Goal: Task Accomplishment & Management: Complete application form

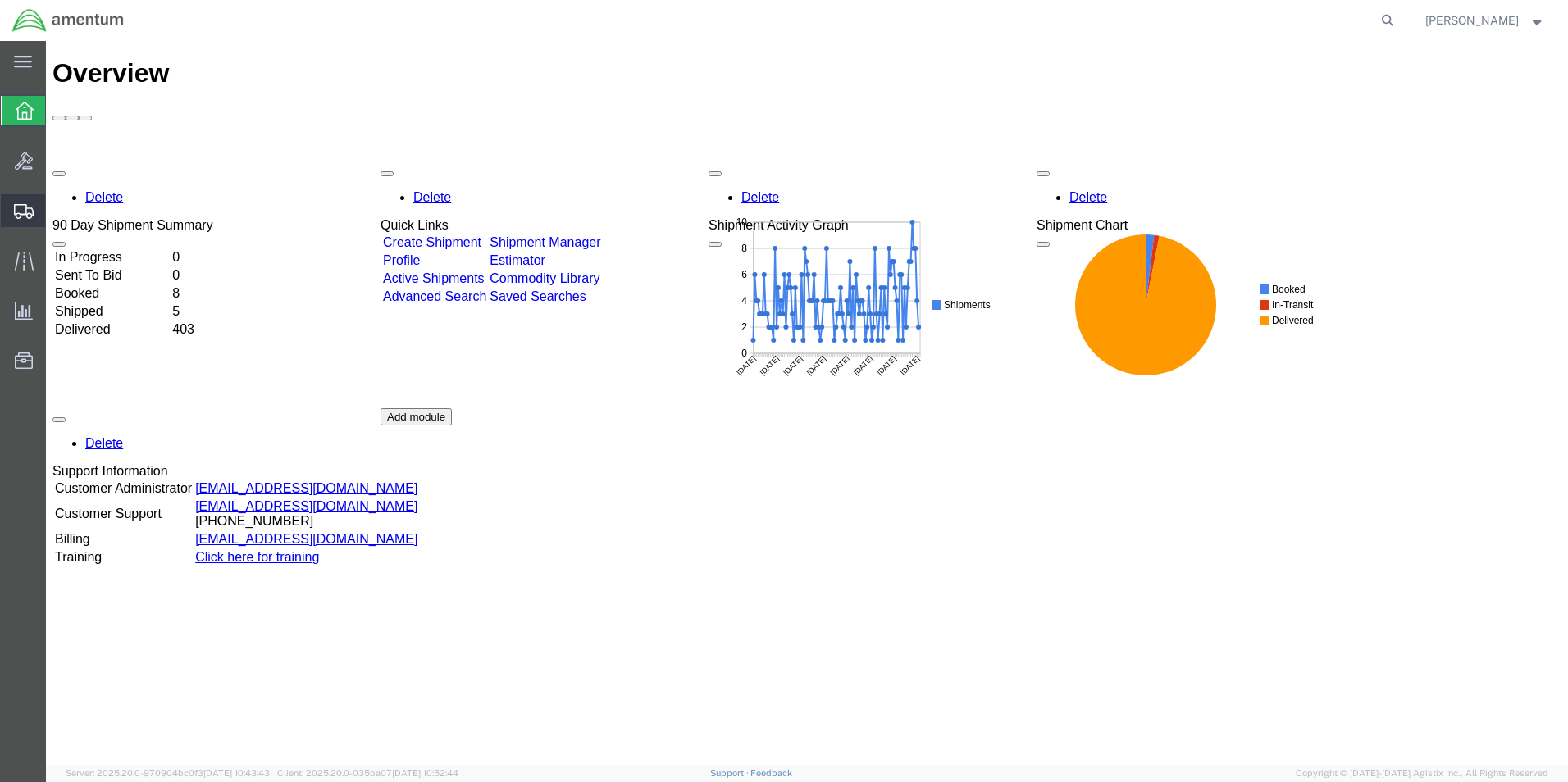
click at [0, 0] on span "Shipment Manager" at bounding box center [0, 0] width 0 height 0
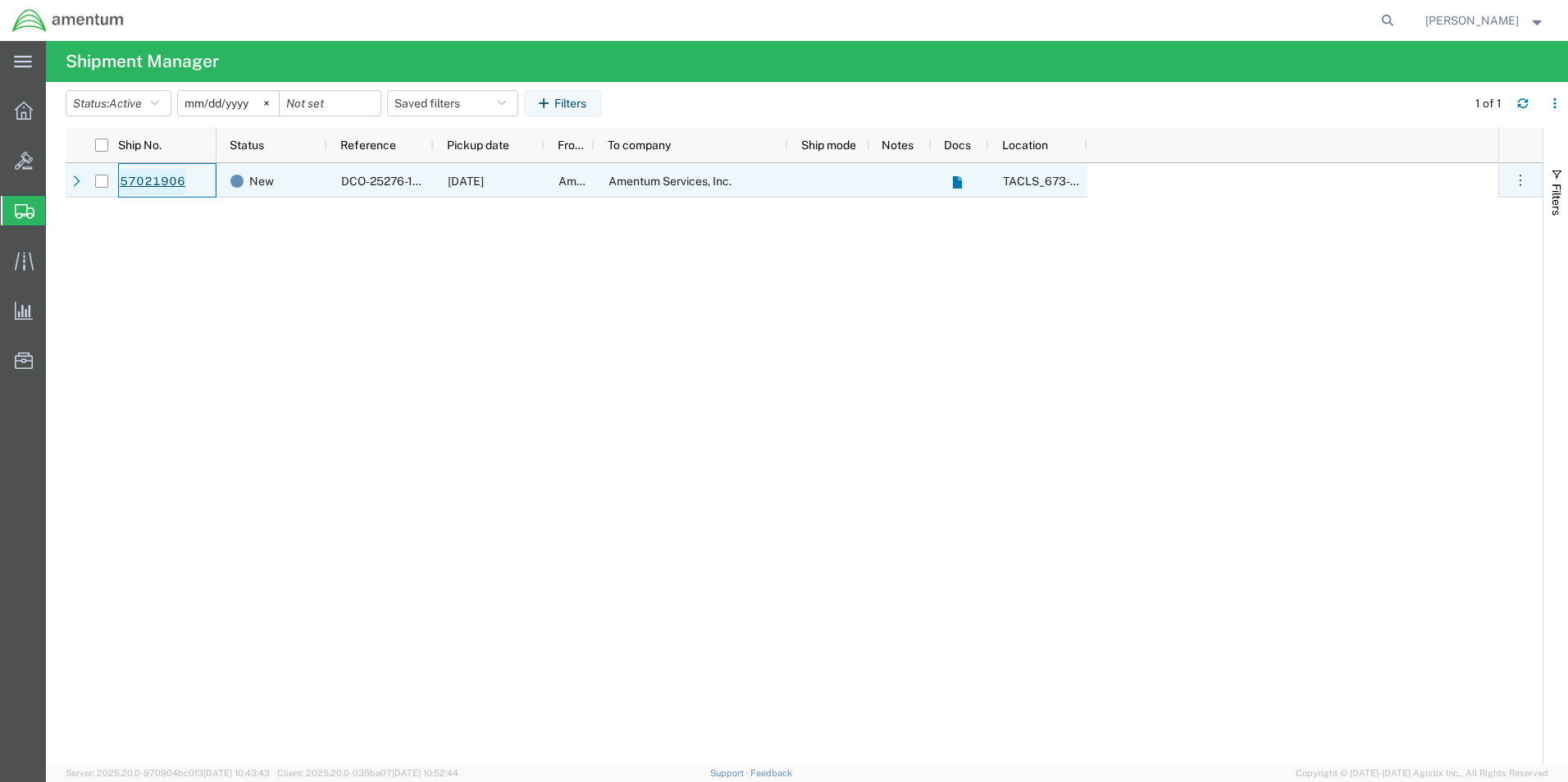
click at [169, 176] on link "57021906" at bounding box center [152, 181] width 68 height 26
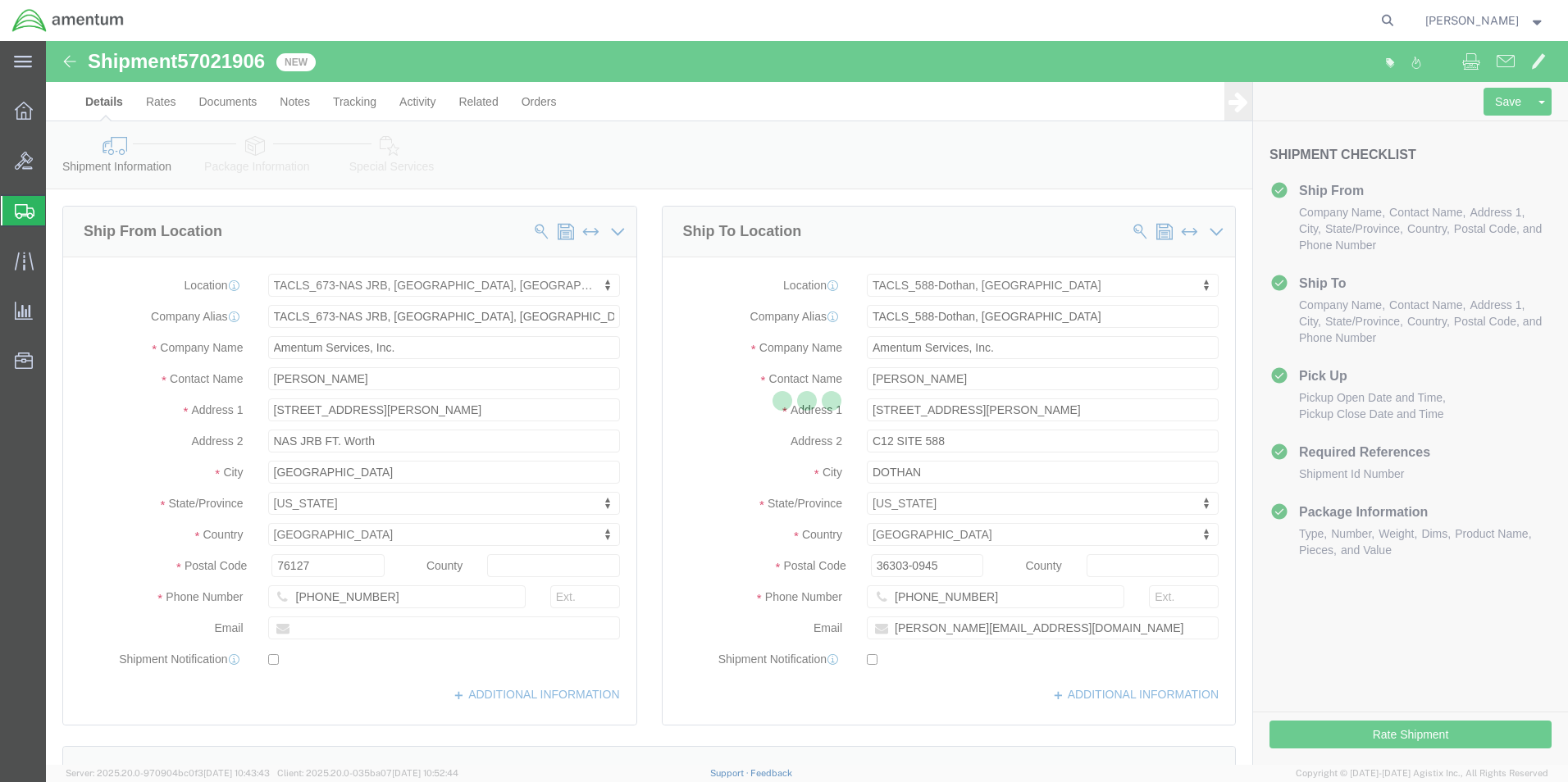
select select "42735"
select select "42706"
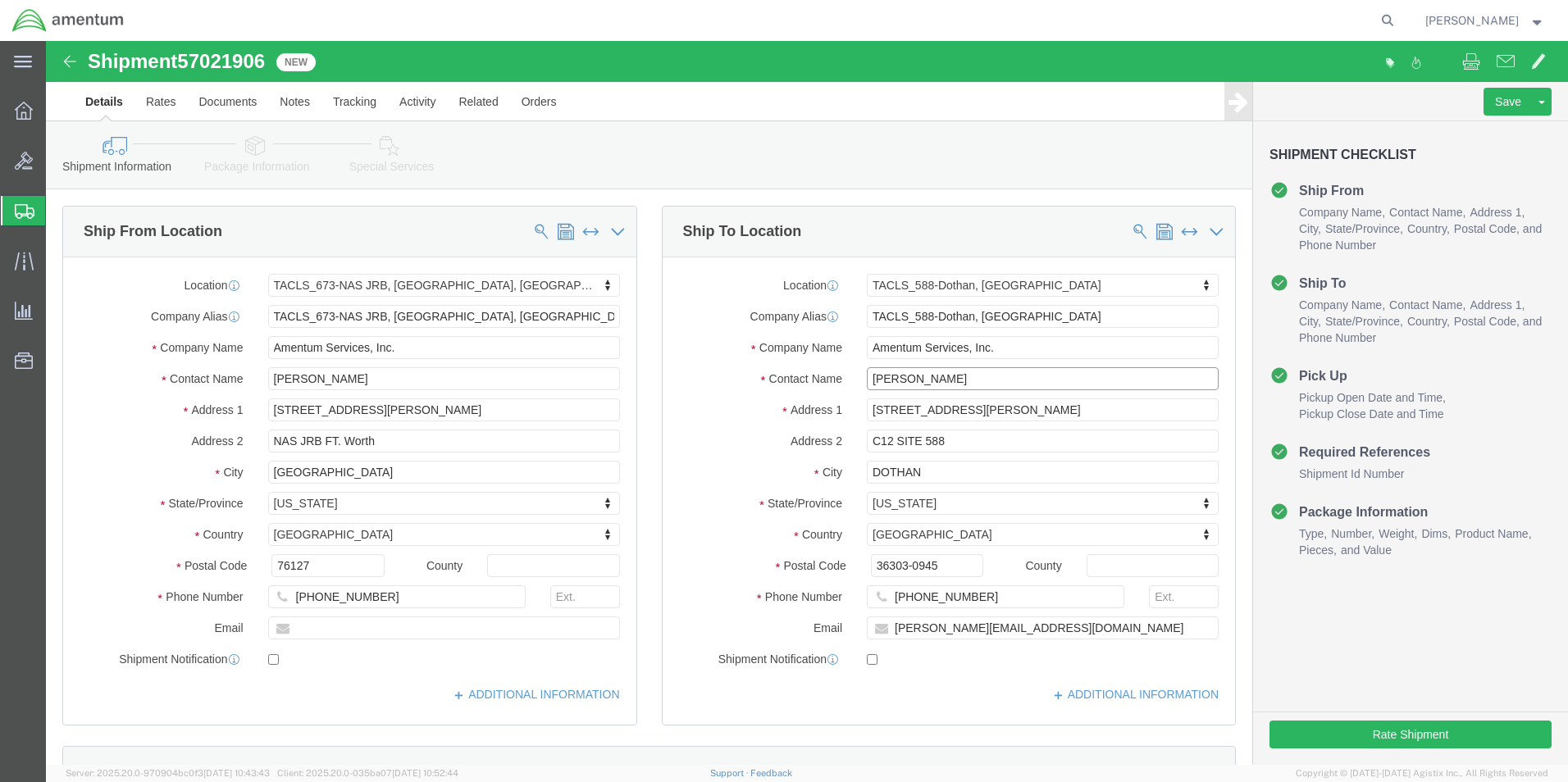
click input "[PERSON_NAME]"
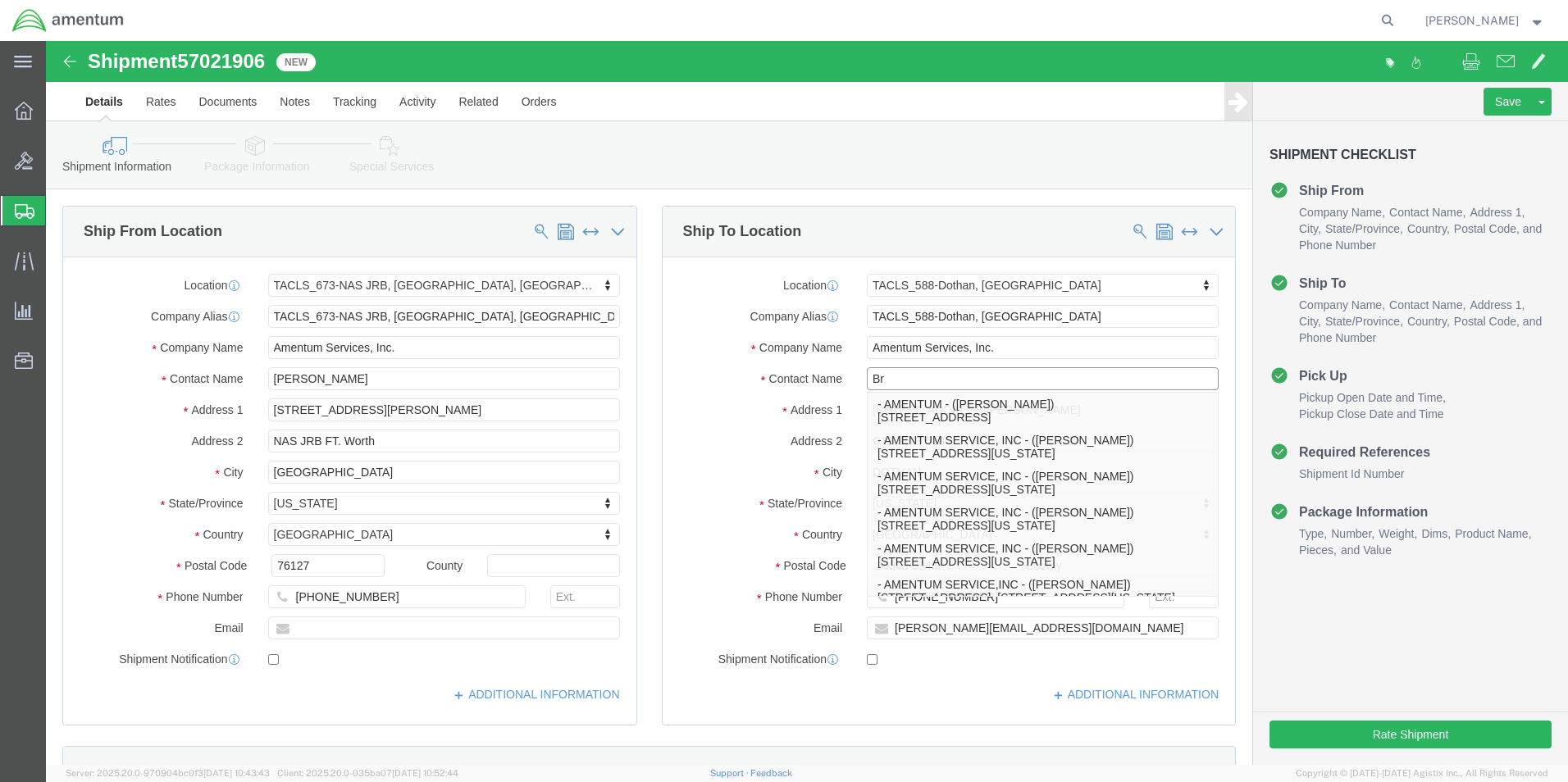
type input "B"
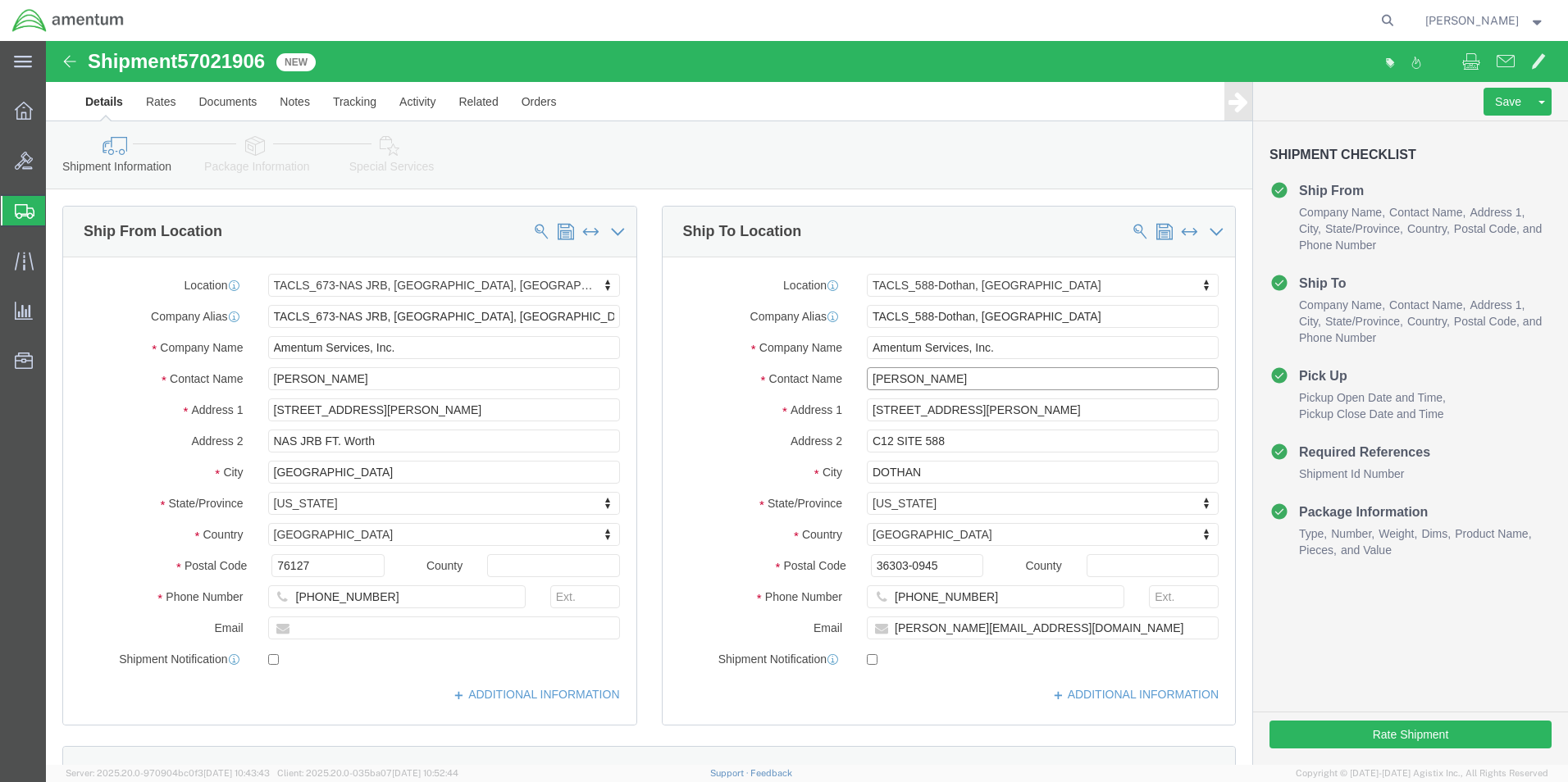
type input "[PERSON_NAME]"
click input "[STREET_ADDRESS][PERSON_NAME]"
type input "4"
type input "[STREET_ADDRESS][PERSON_NAME]"
select select
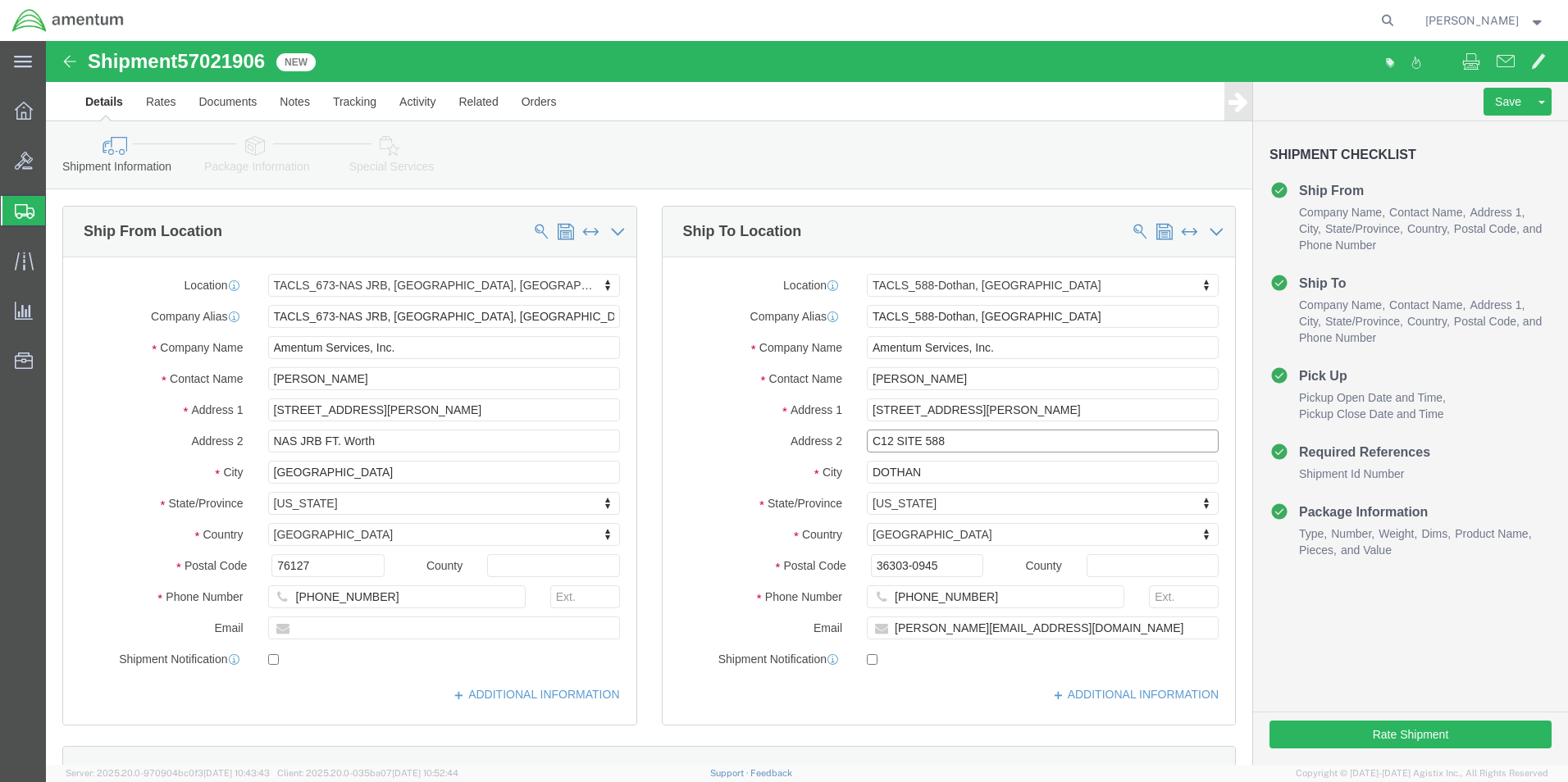
click input "C12 SITE 588"
type input "C"
click input "[PHONE_NUMBER]"
type input "8"
type input "[PHONE_NUMBER]"
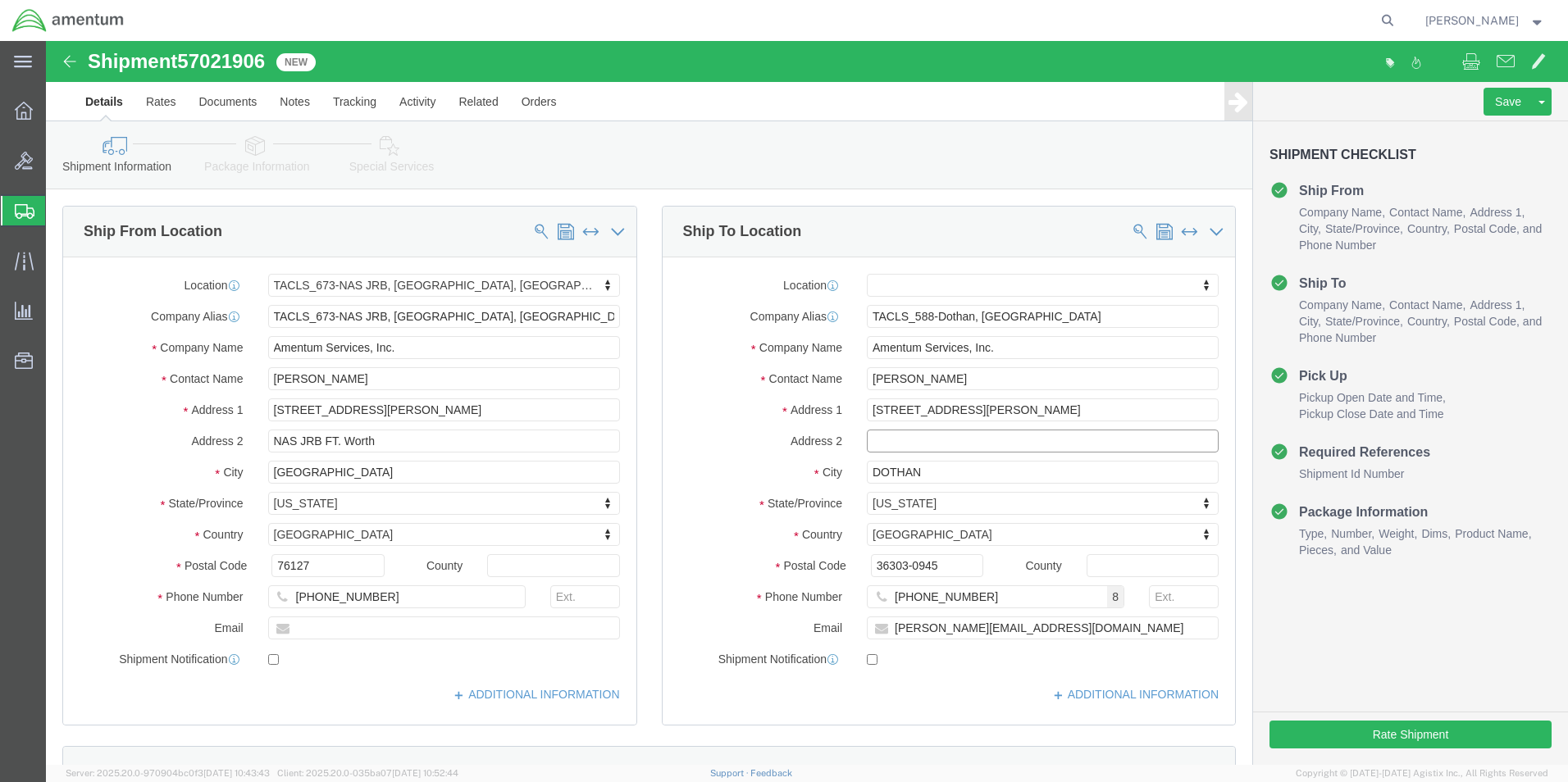
click input "text"
type input "HOLD FOR PICKUP"
click div "Location My Profile Location [PHONE_NUMBER] [PHONE_NUMBER] [PHONE_NUMBER] [PHON…"
click input "36303-0945"
type input "36303"
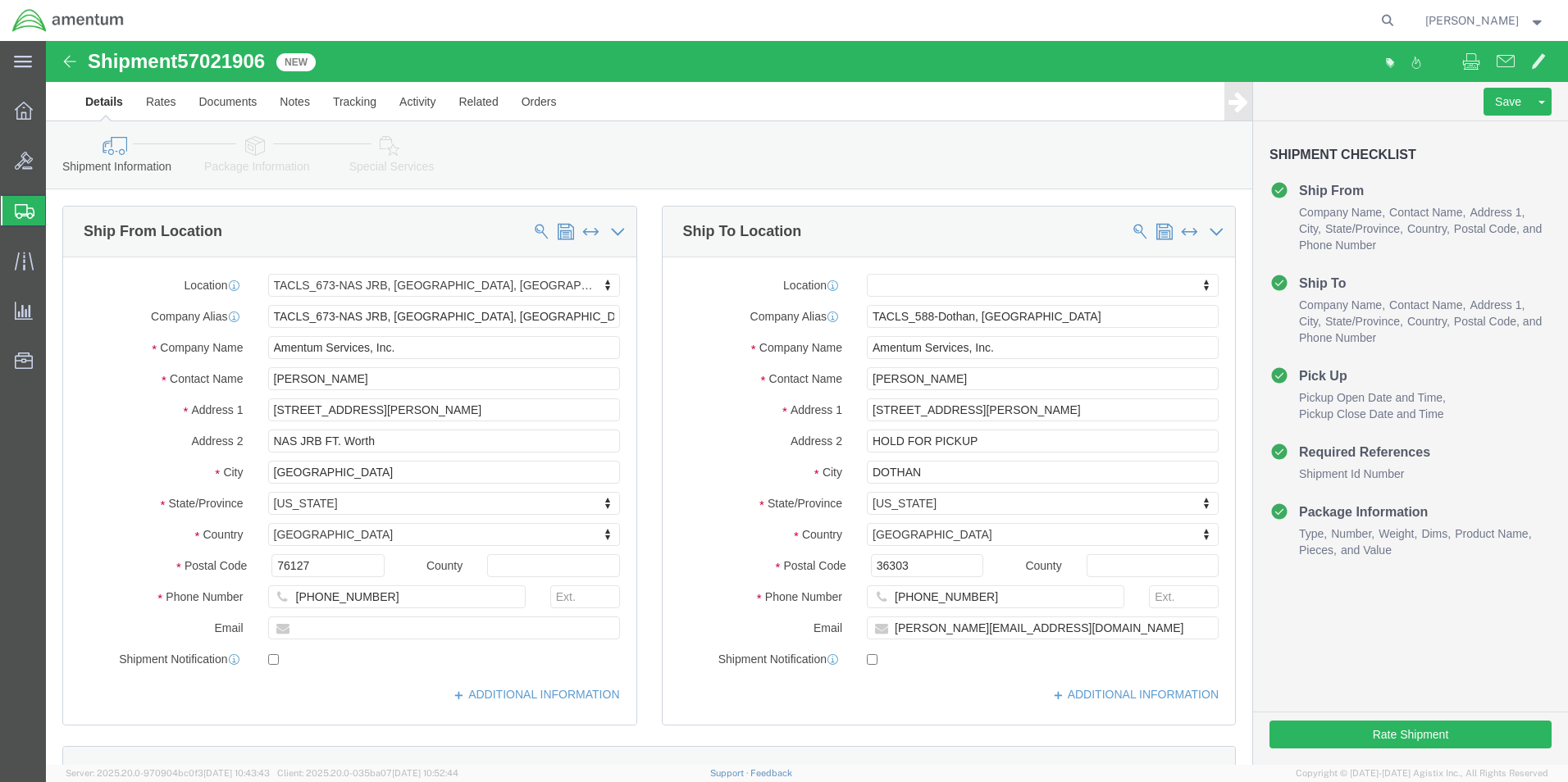
click div "State/Province [US_STATE] Select [US_STATE] [US_STATE] [US_STATE] [US_STATE] Ar…"
drag, startPoint x: 954, startPoint y: 400, endPoint x: 798, endPoint y: 400, distance: 156.0
click div "Address 2 HOLD FOR PICKUP"
click input "Amentum Services, Inc."
type input "A"
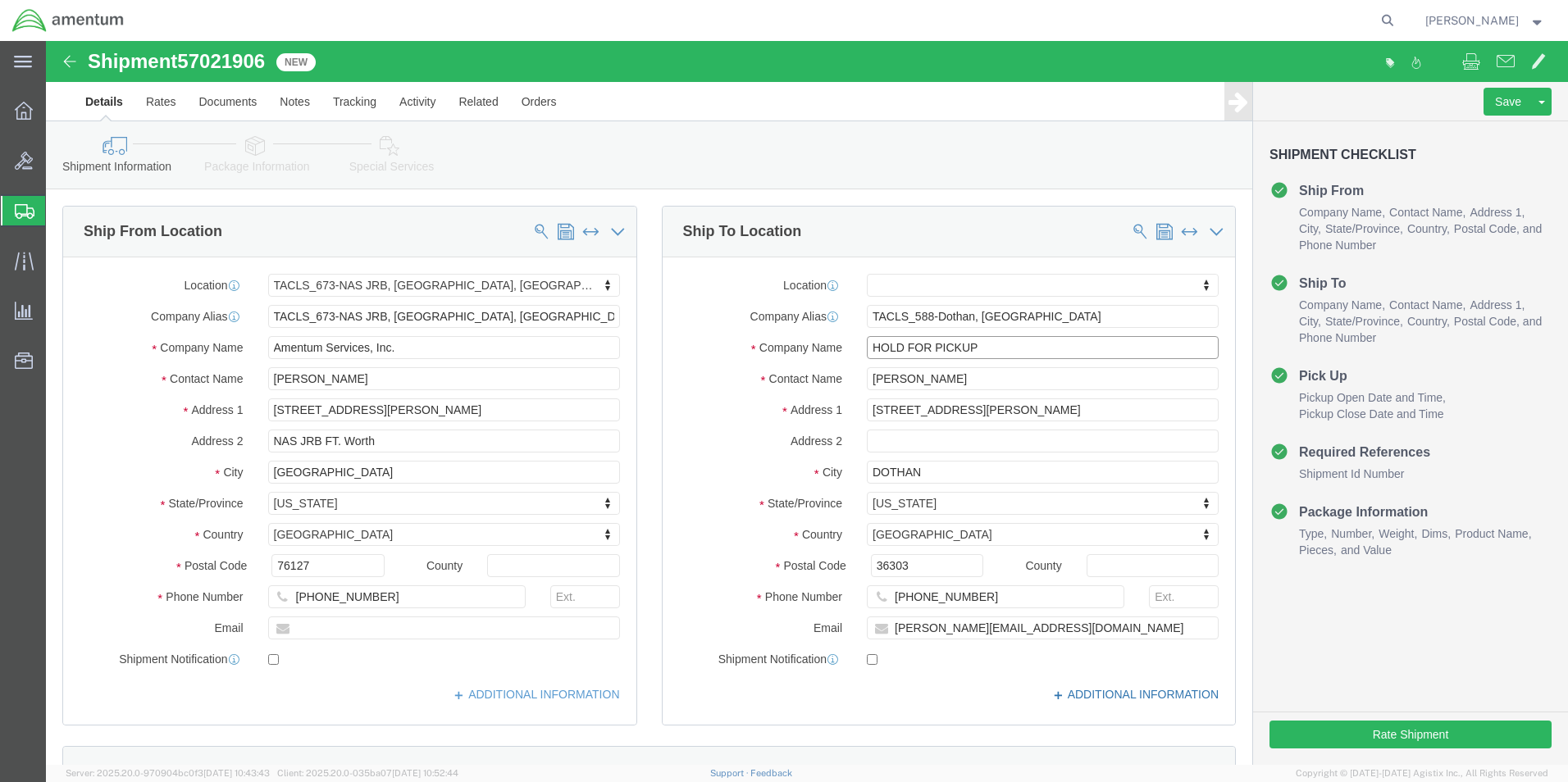
type input "HOLD FOR PICKUP"
click link "ADDITIONAL INFORMATION"
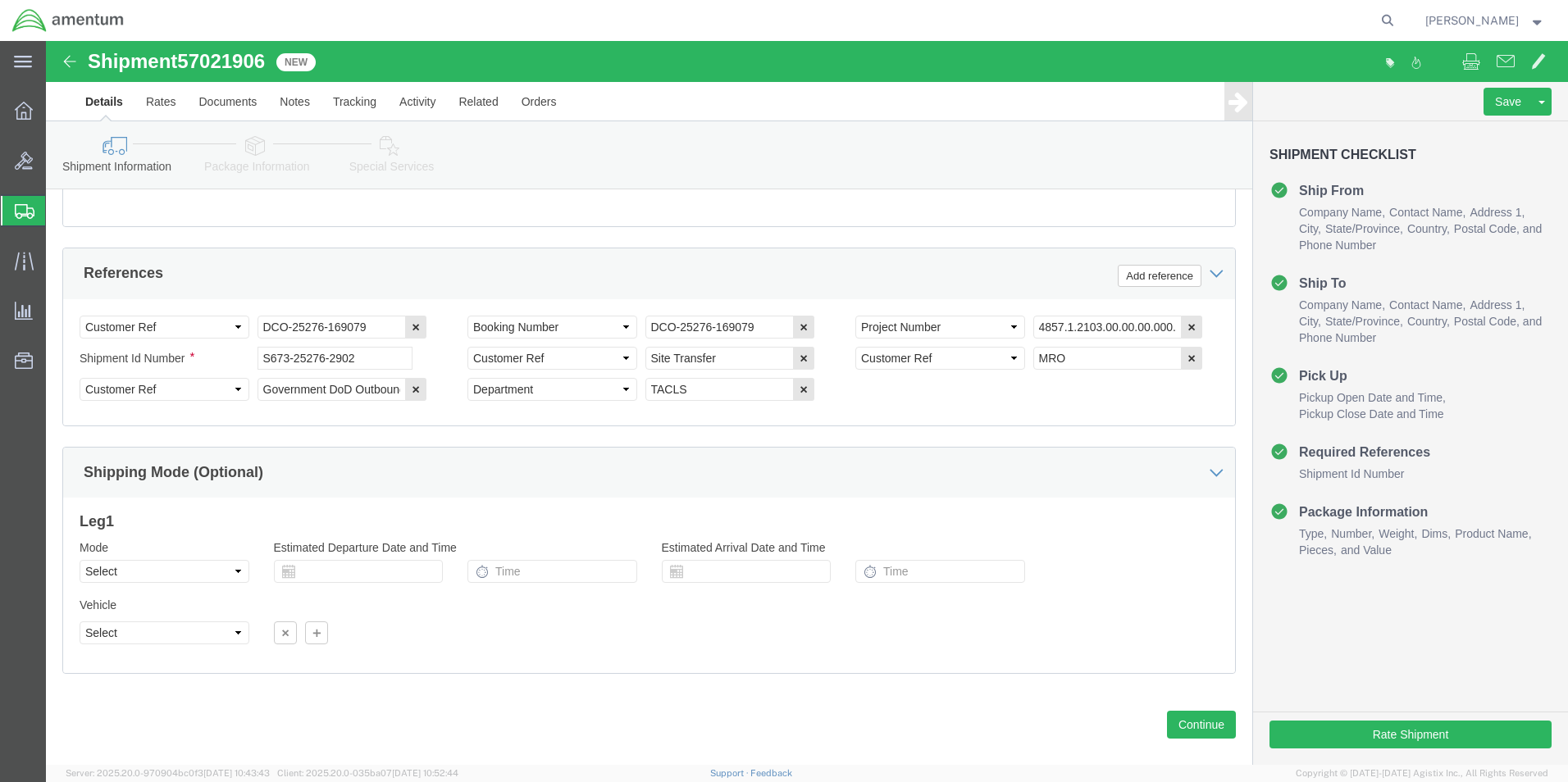
scroll to position [820, 0]
click select "Select Air Less than Truckload Multi-Leg Ocean Freight Rail Small Parcel Truckl…"
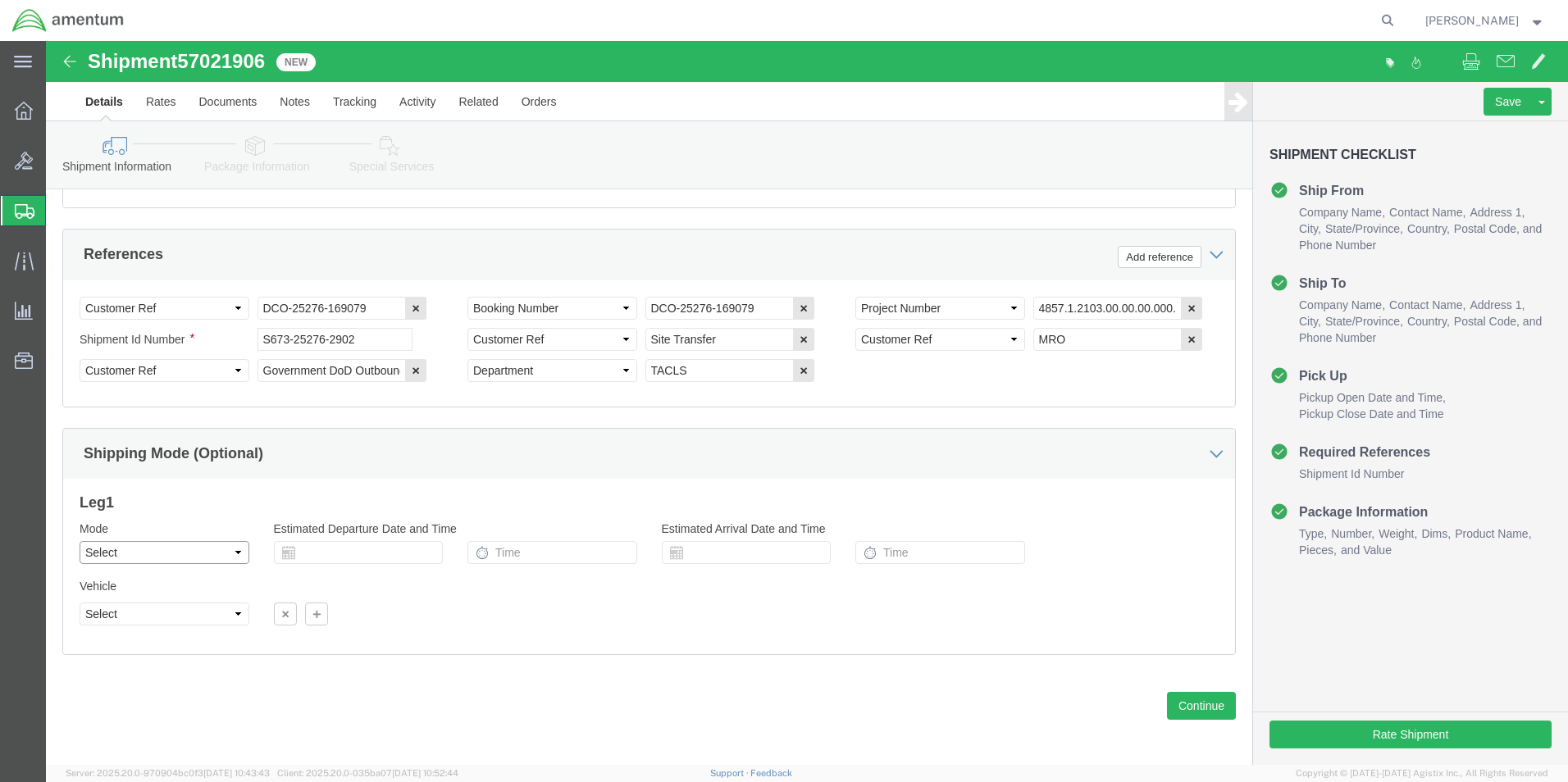
scroll to position [842, 0]
click button "Continue"
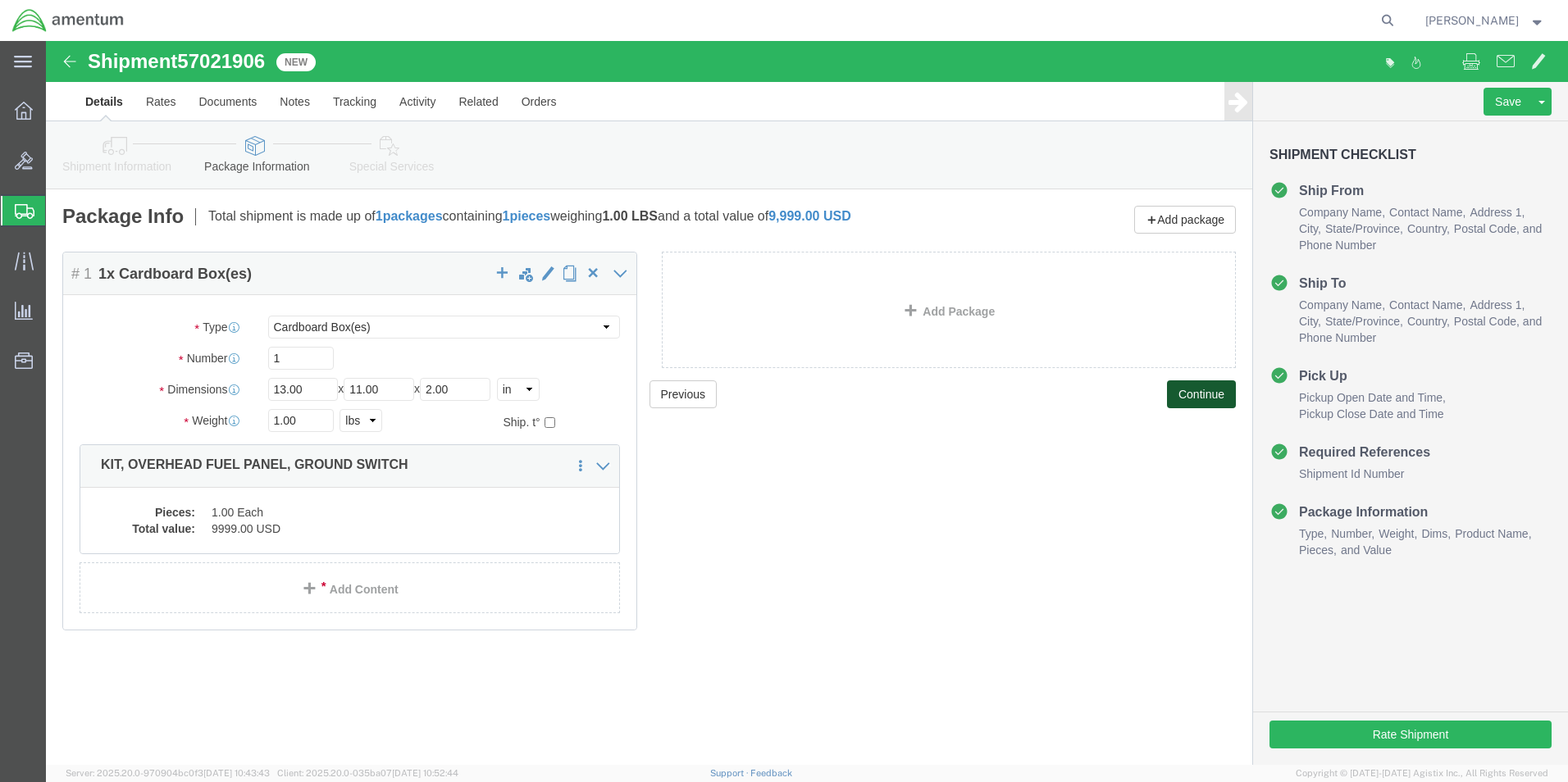
click button "Continue"
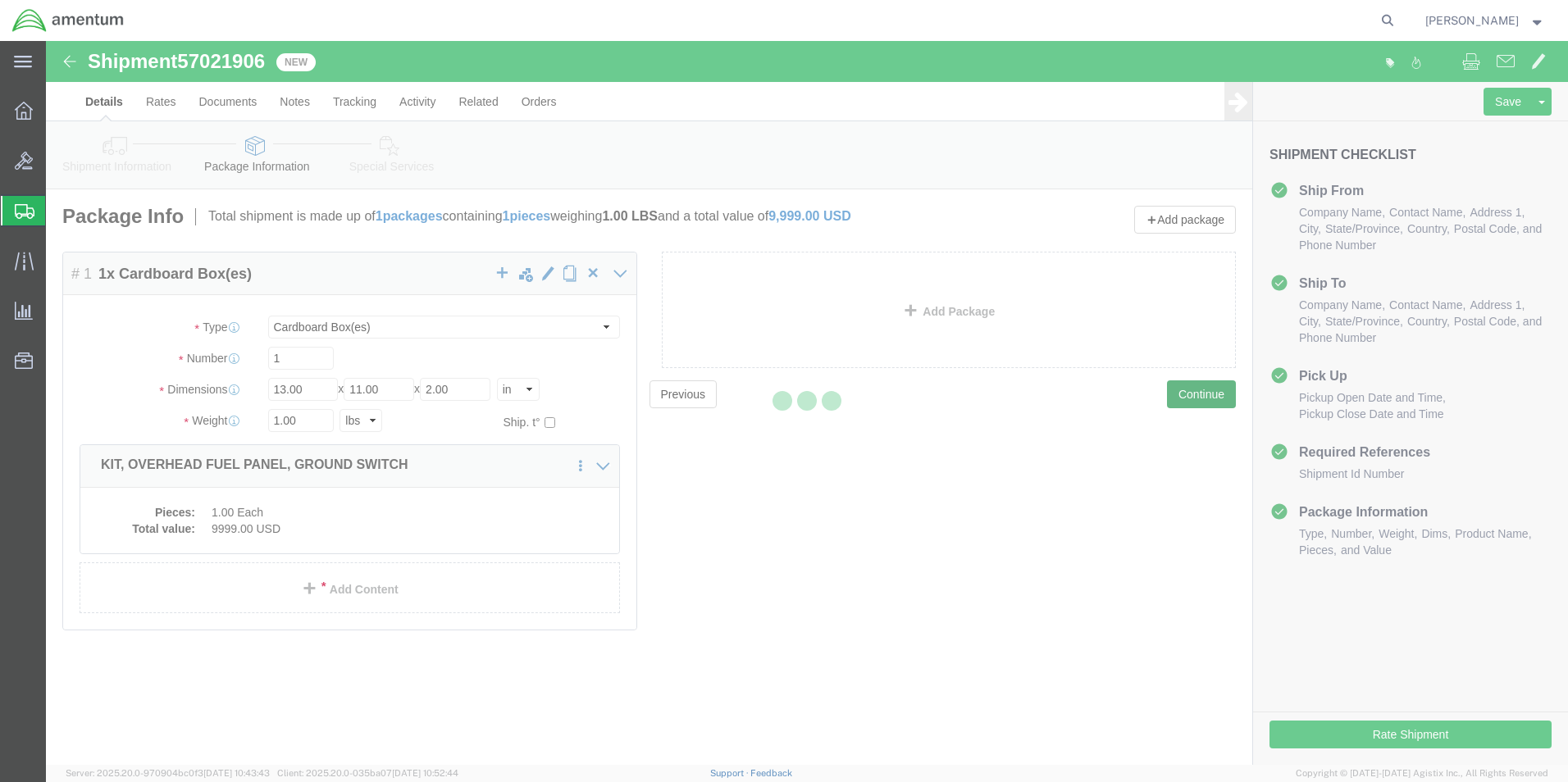
select select
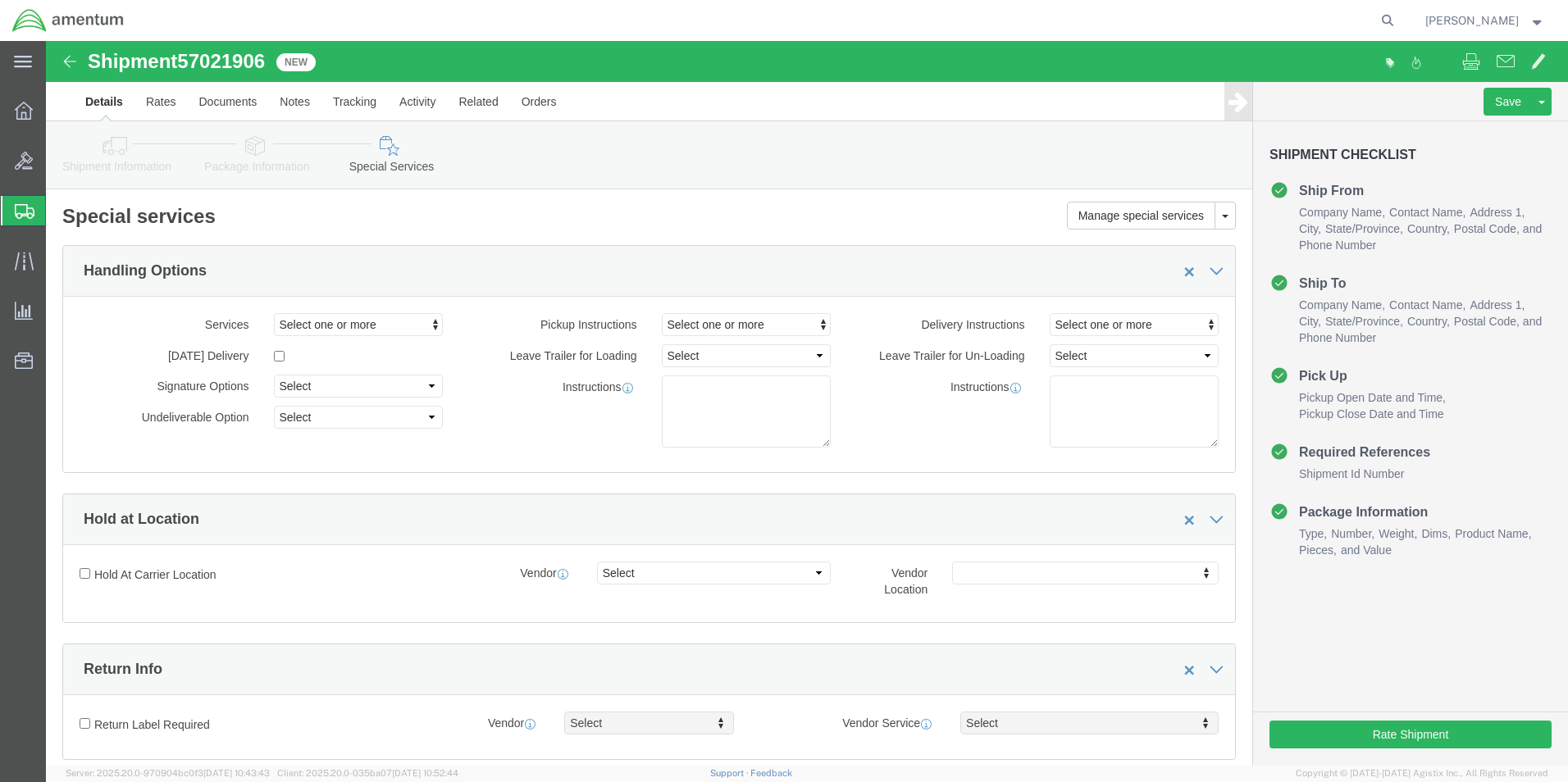
select select "DEPARTMENT"
click span "Select one or more"
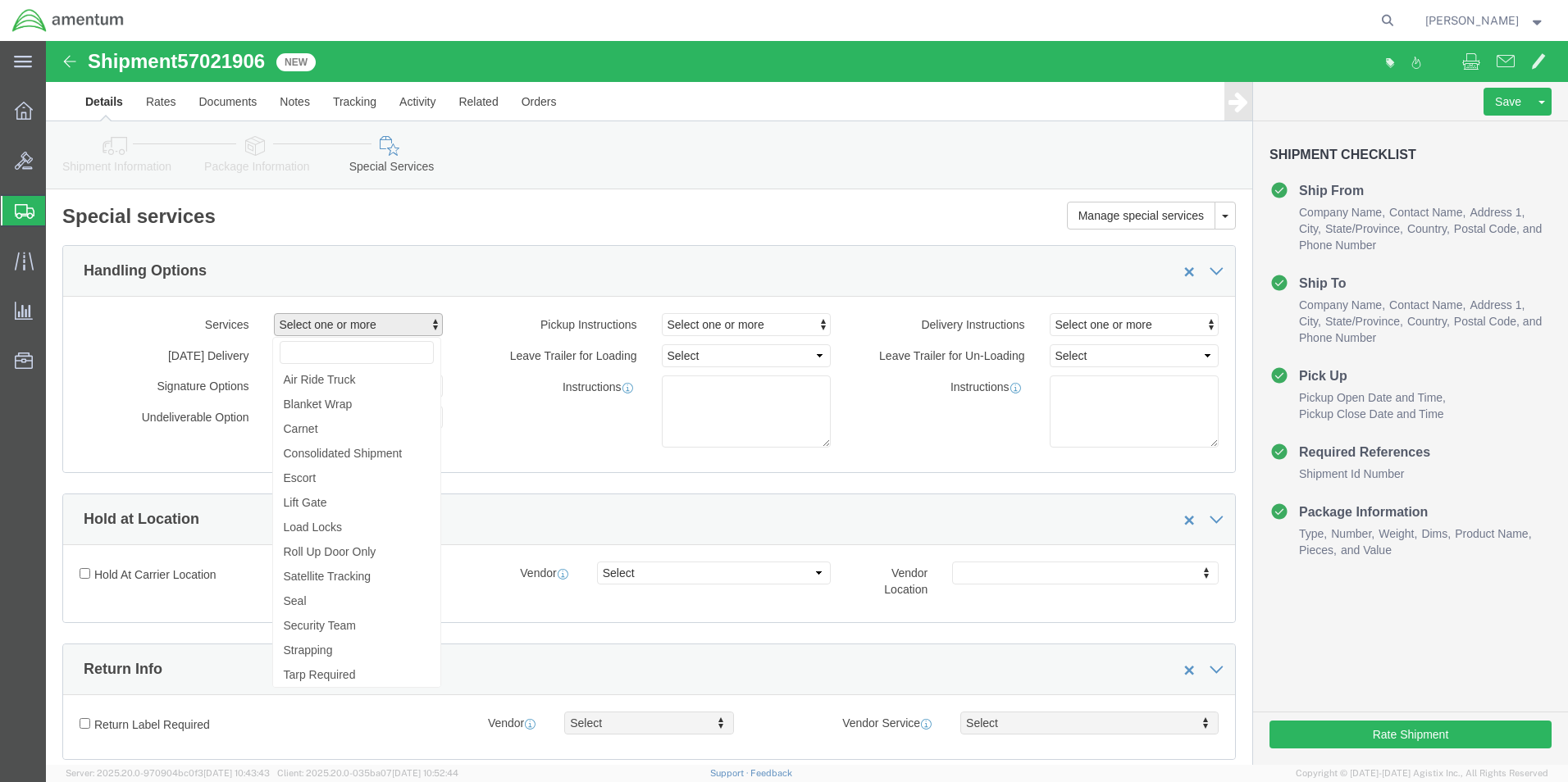
click span "Select one or more"
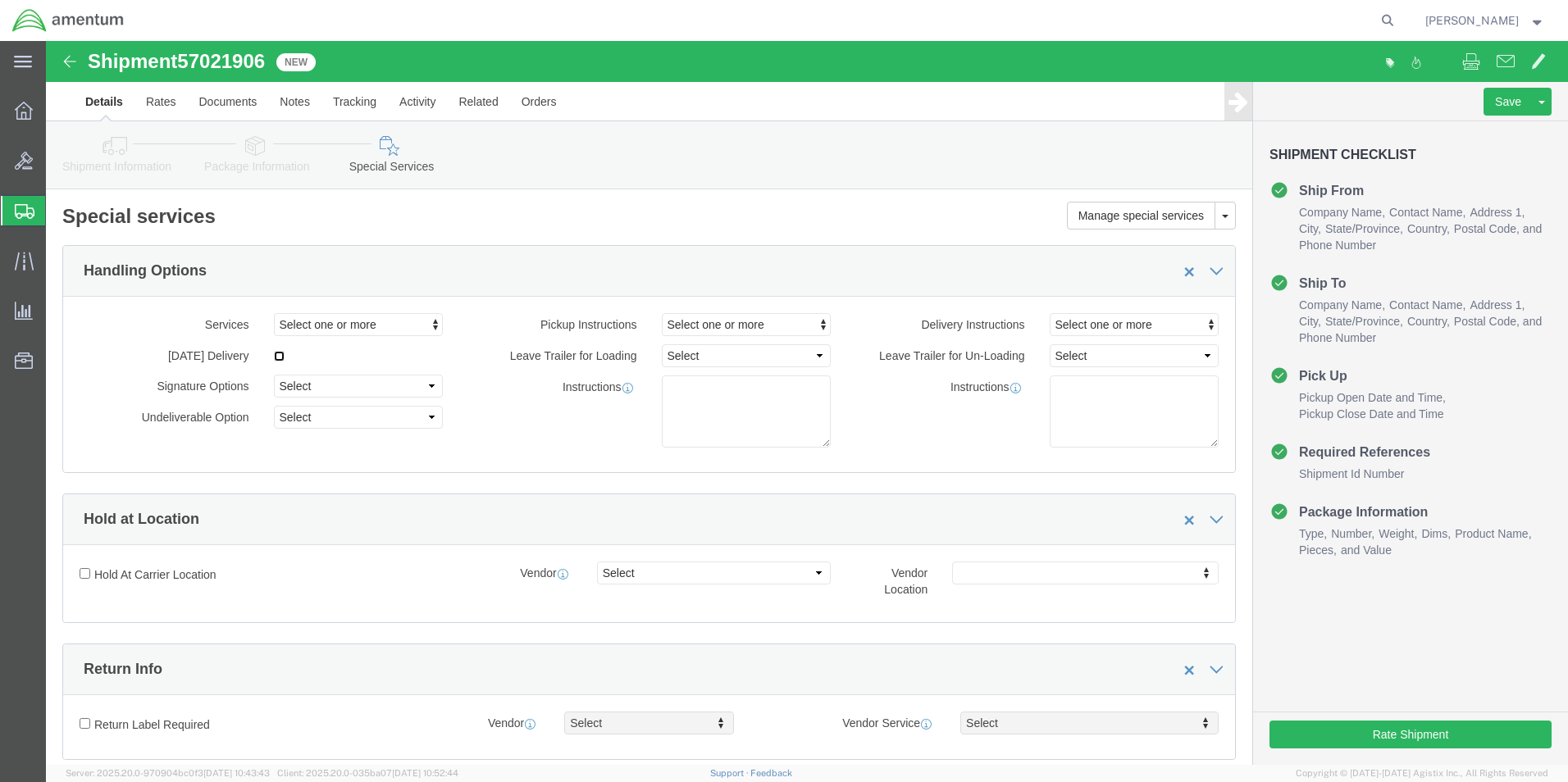
click input "checkbox"
checkbox input "true"
click span "button"
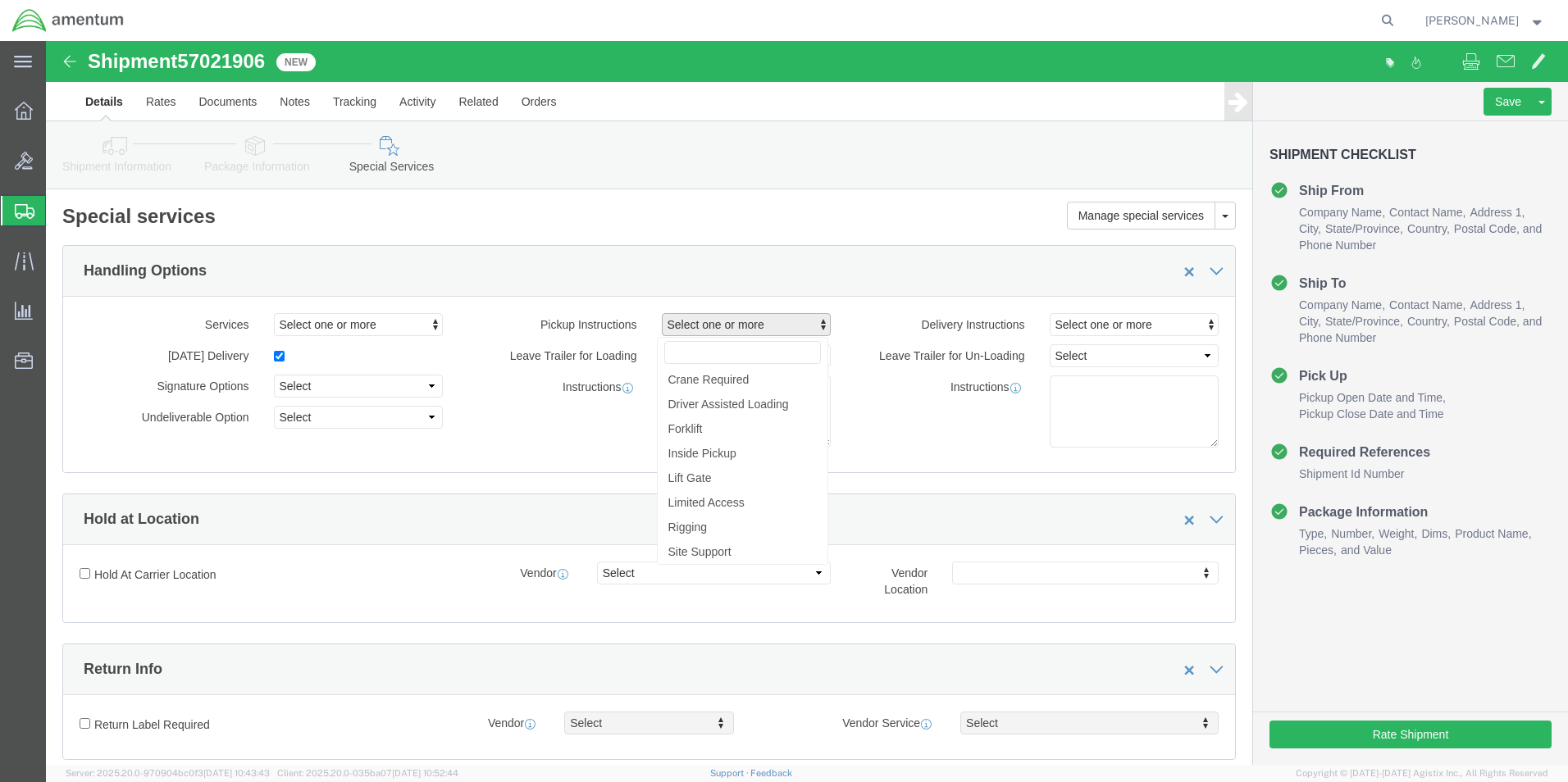
click span "button"
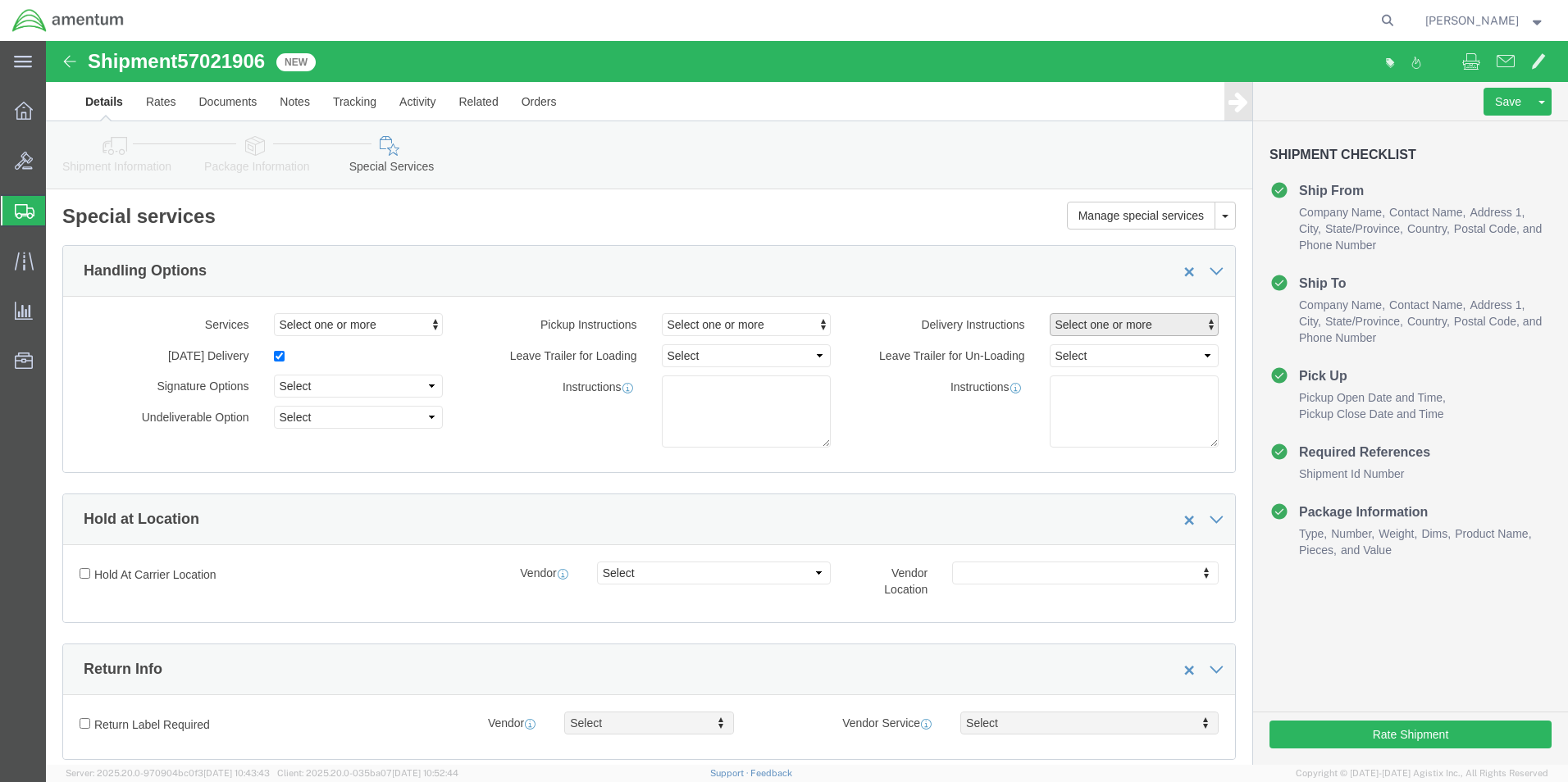
click span "button"
click input "Hold At Carrier Location"
checkbox input "true"
click select "Select FedEx Freight UPS FedEx Express DHL"
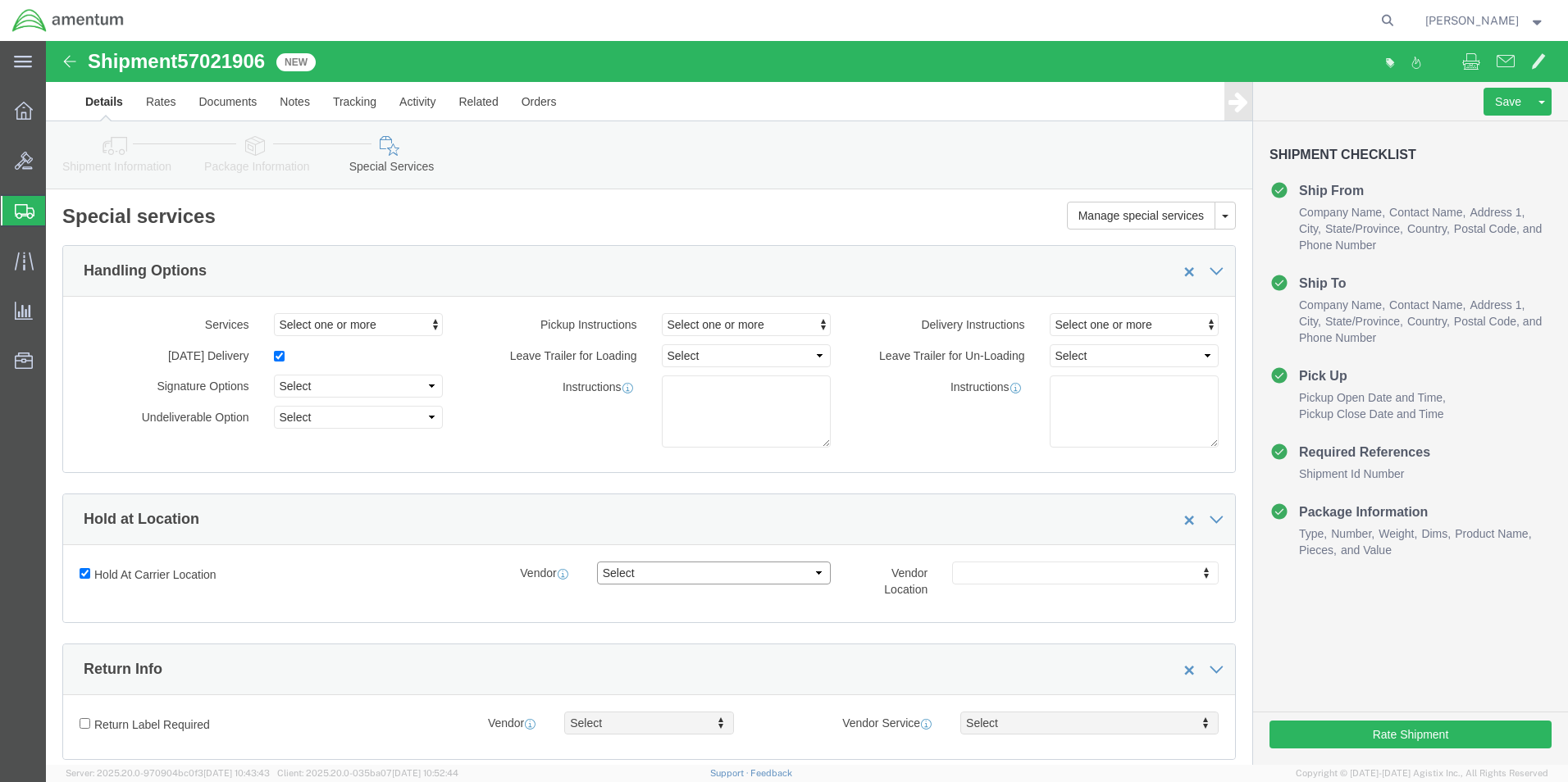
select select "5"
click select "Select FedEx Freight UPS FedEx Express DHL"
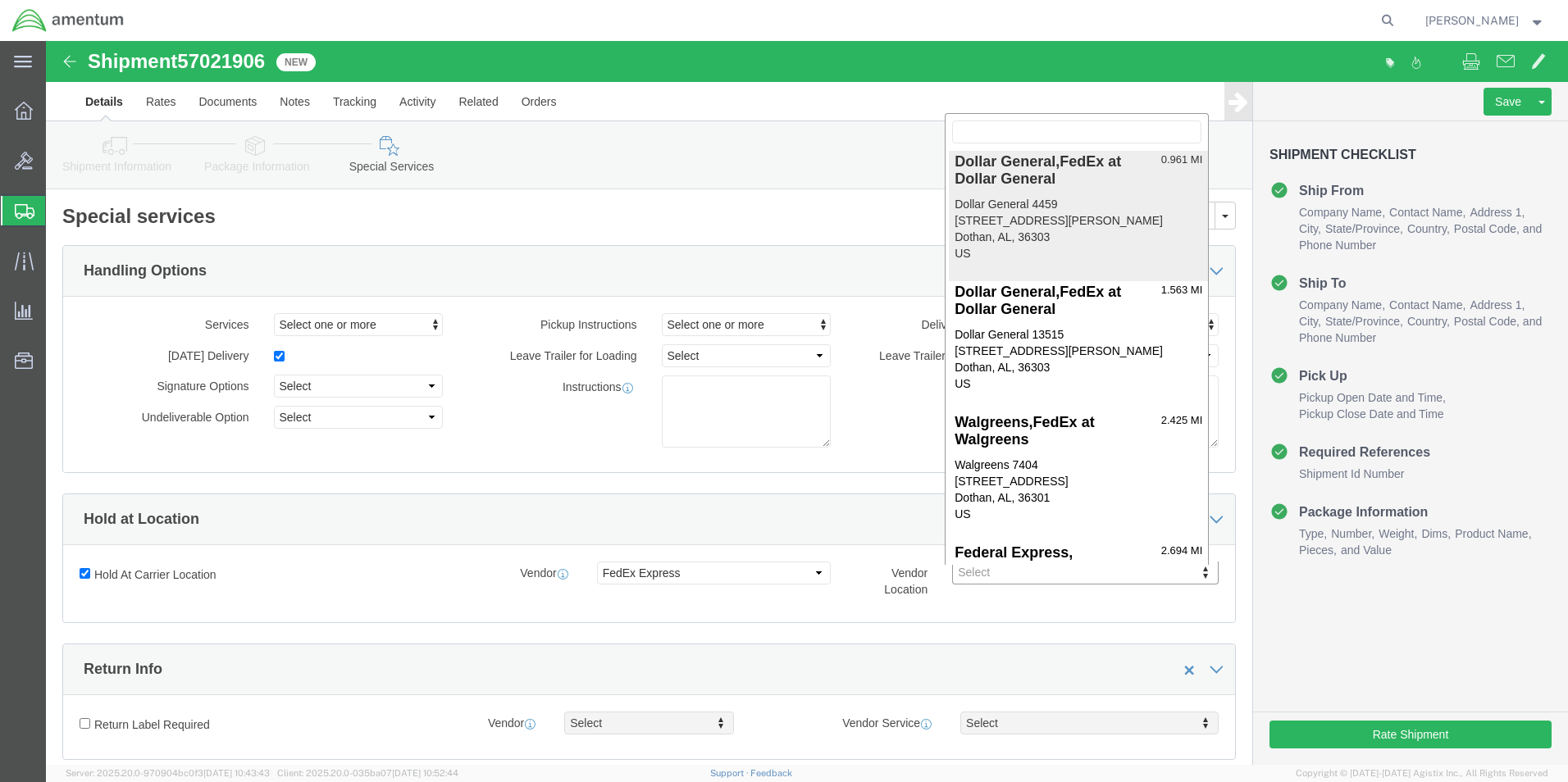
scroll to position [104, 0]
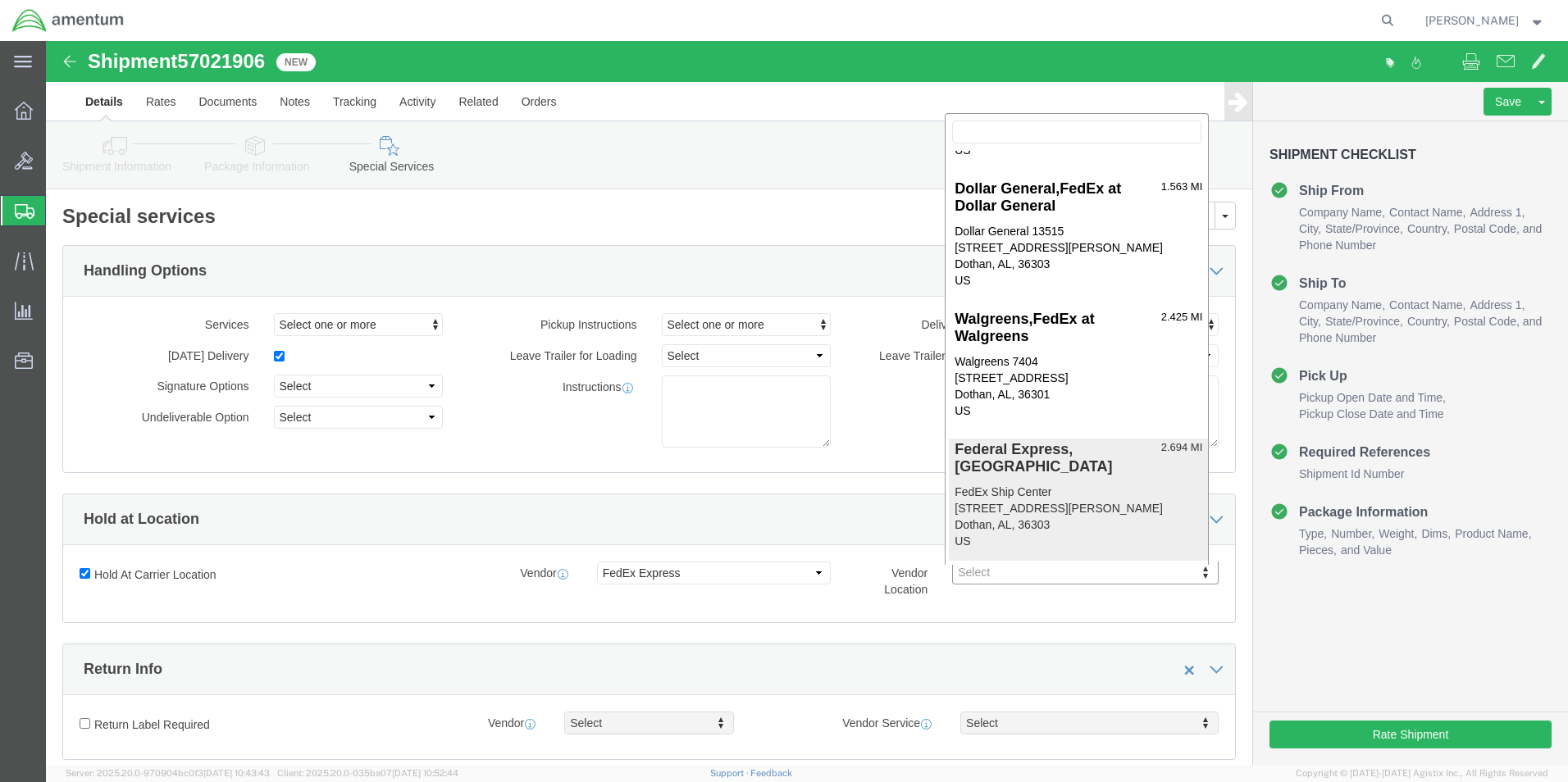
type input "DHNA"
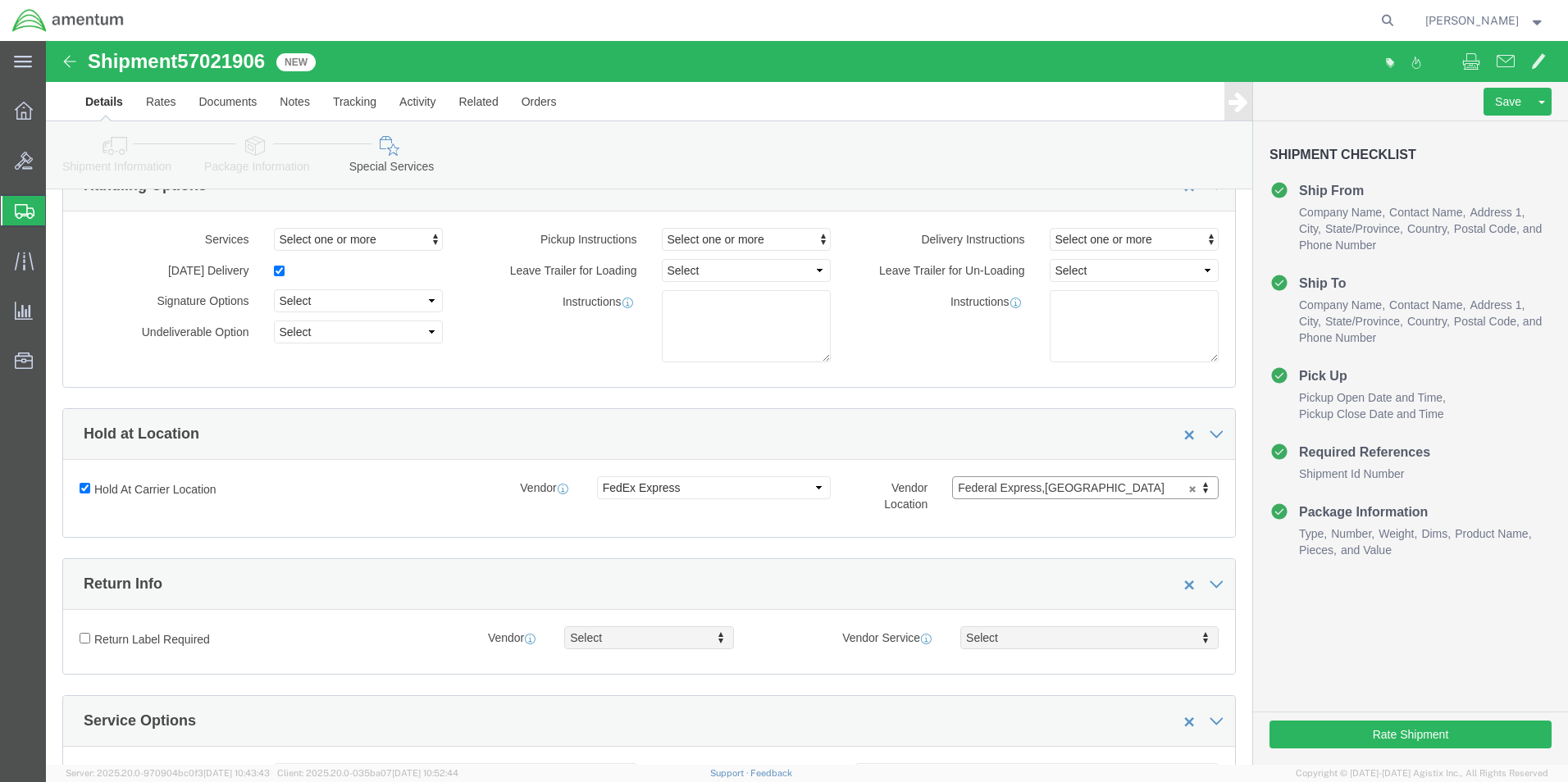
scroll to position [0, 0]
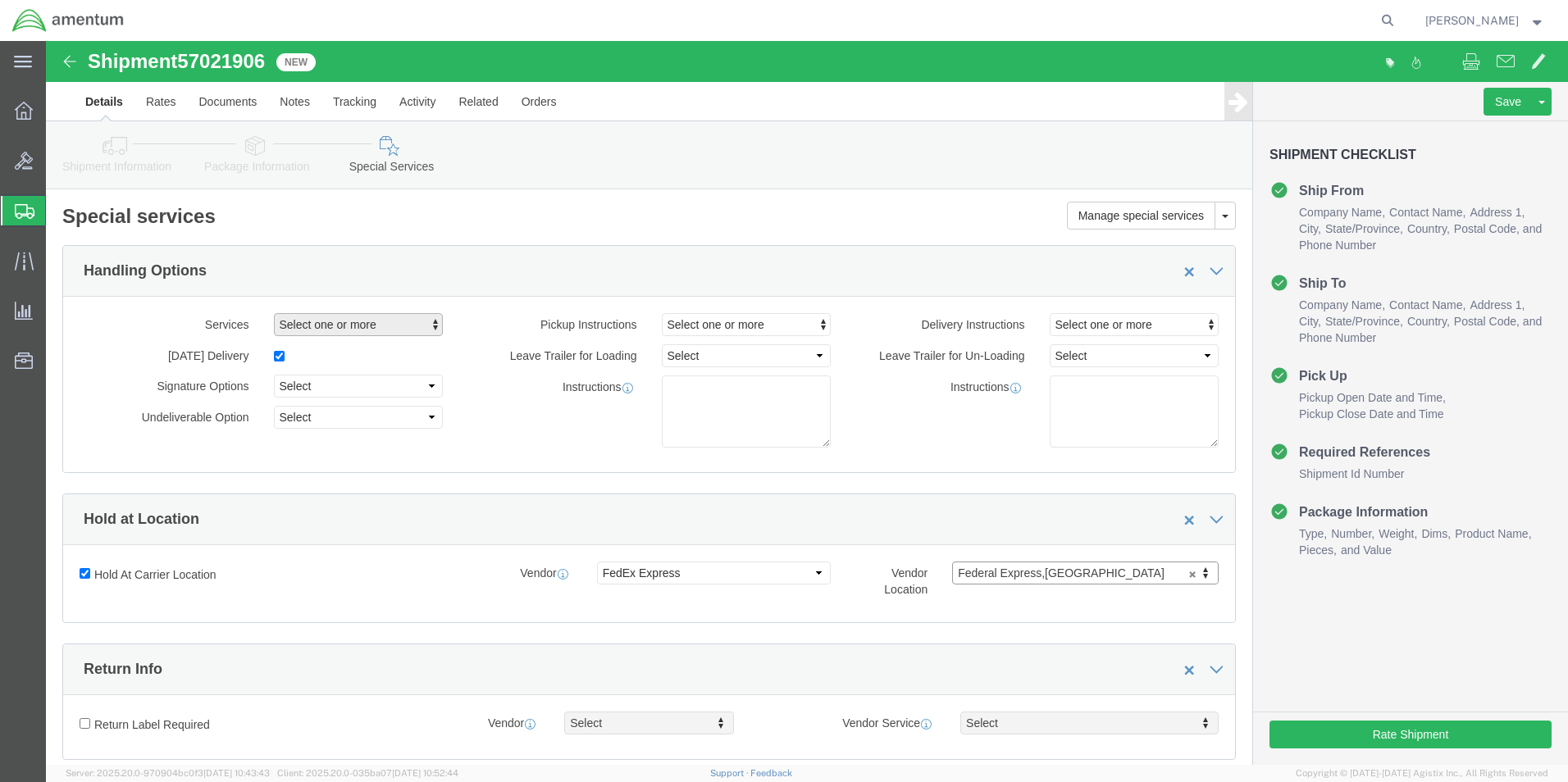
click span "button"
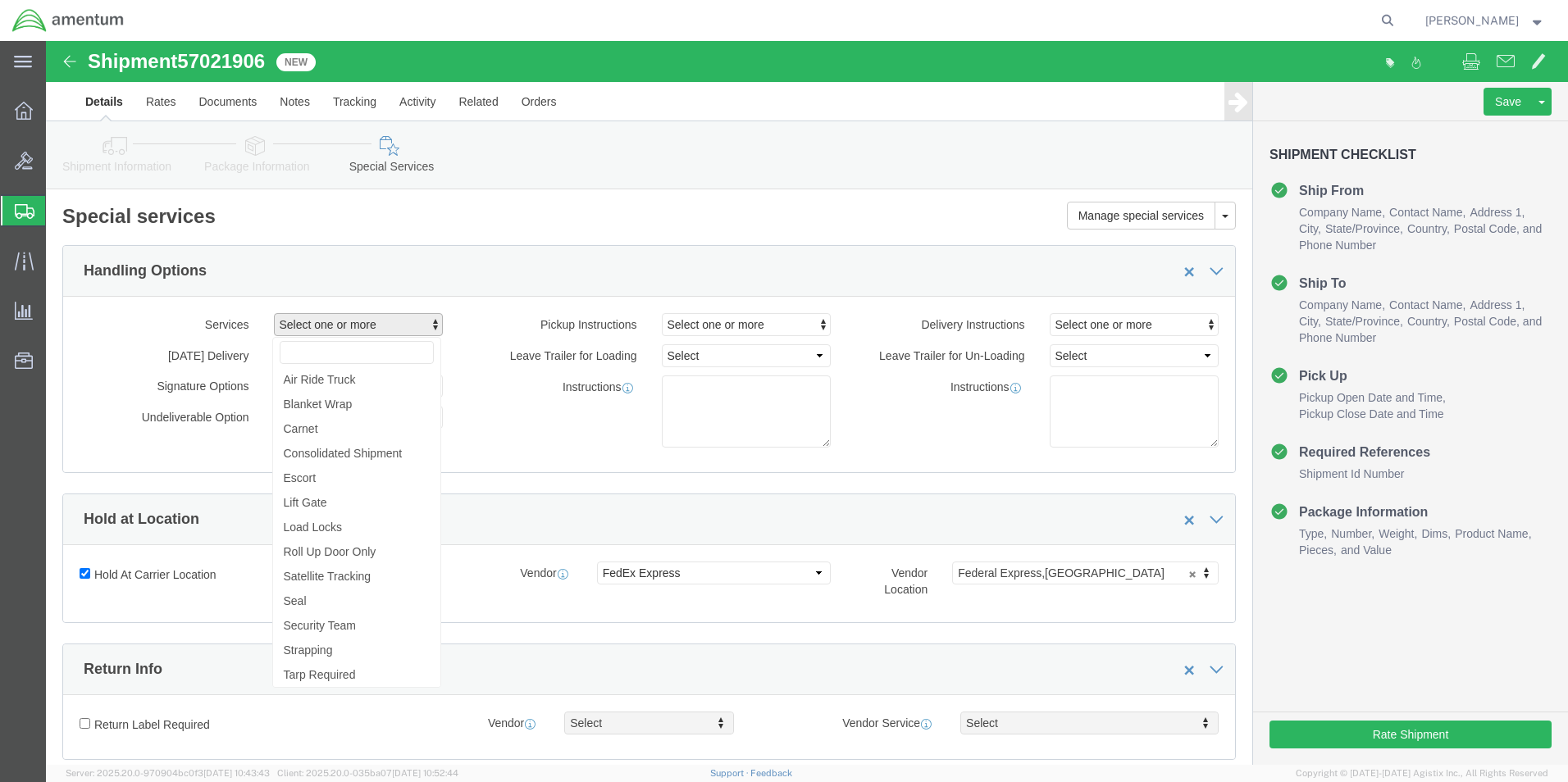
click span "button"
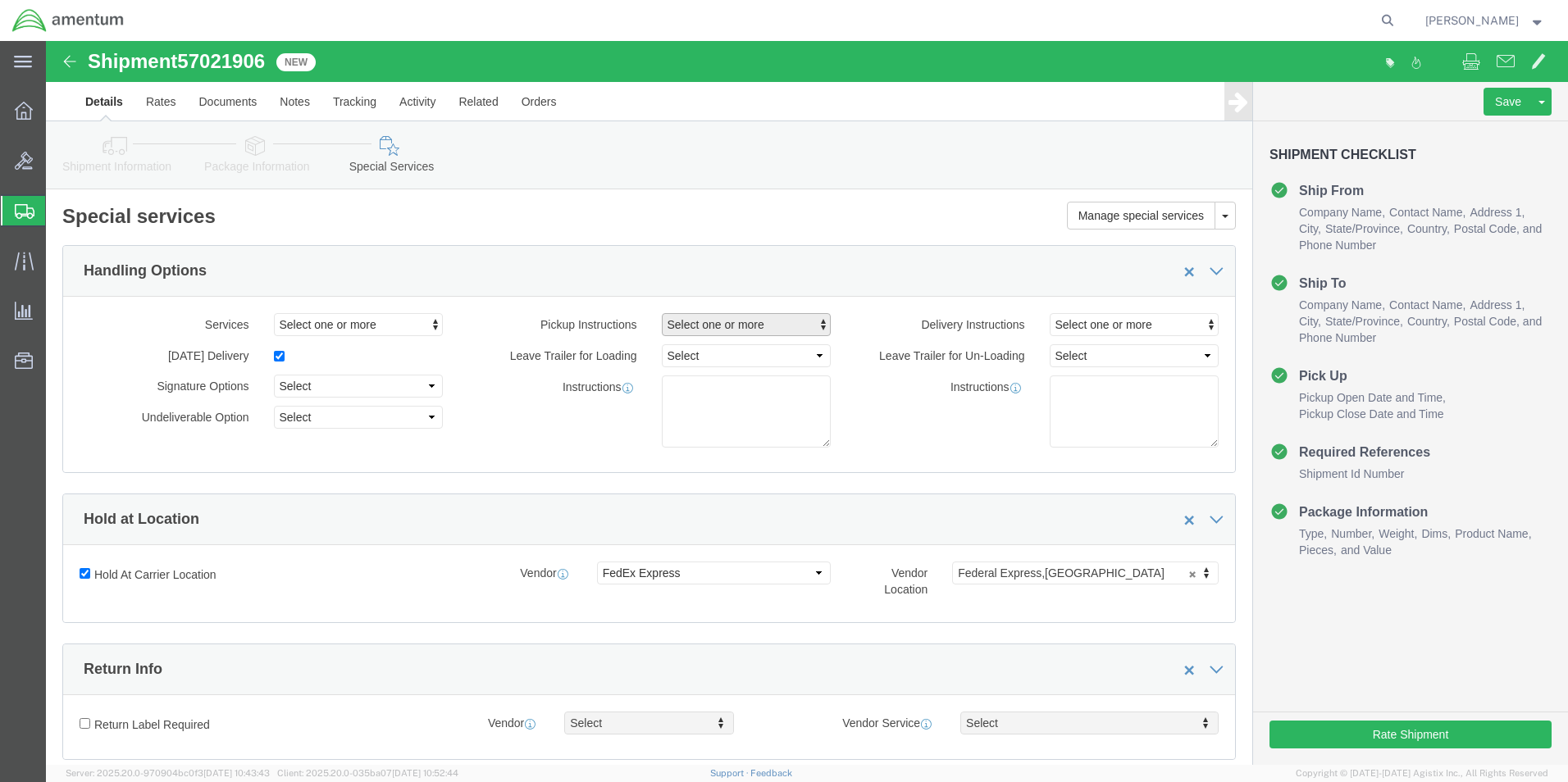
click span "Select one or more"
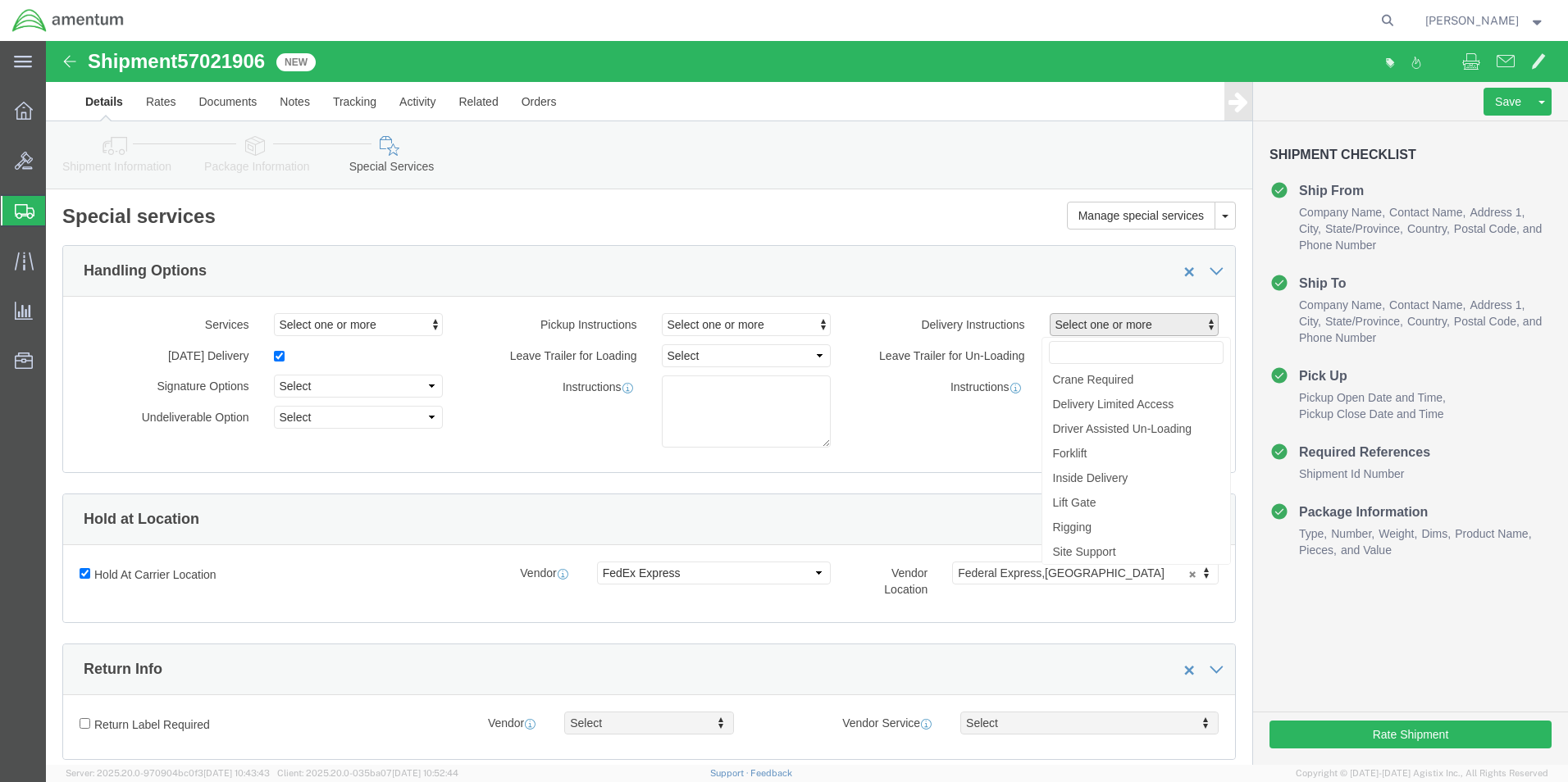
click span "Select one or more"
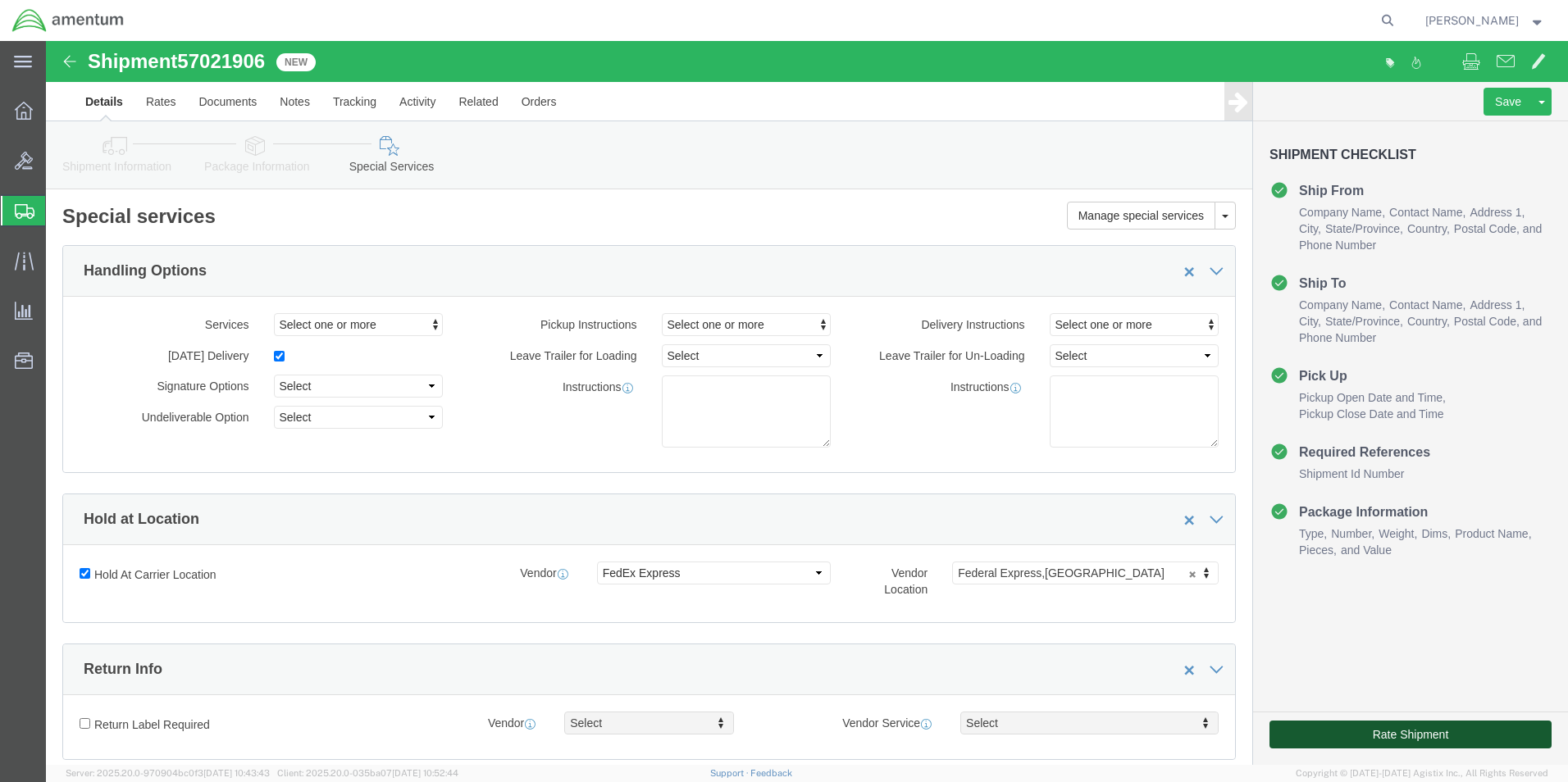
click button "Rate Shipment"
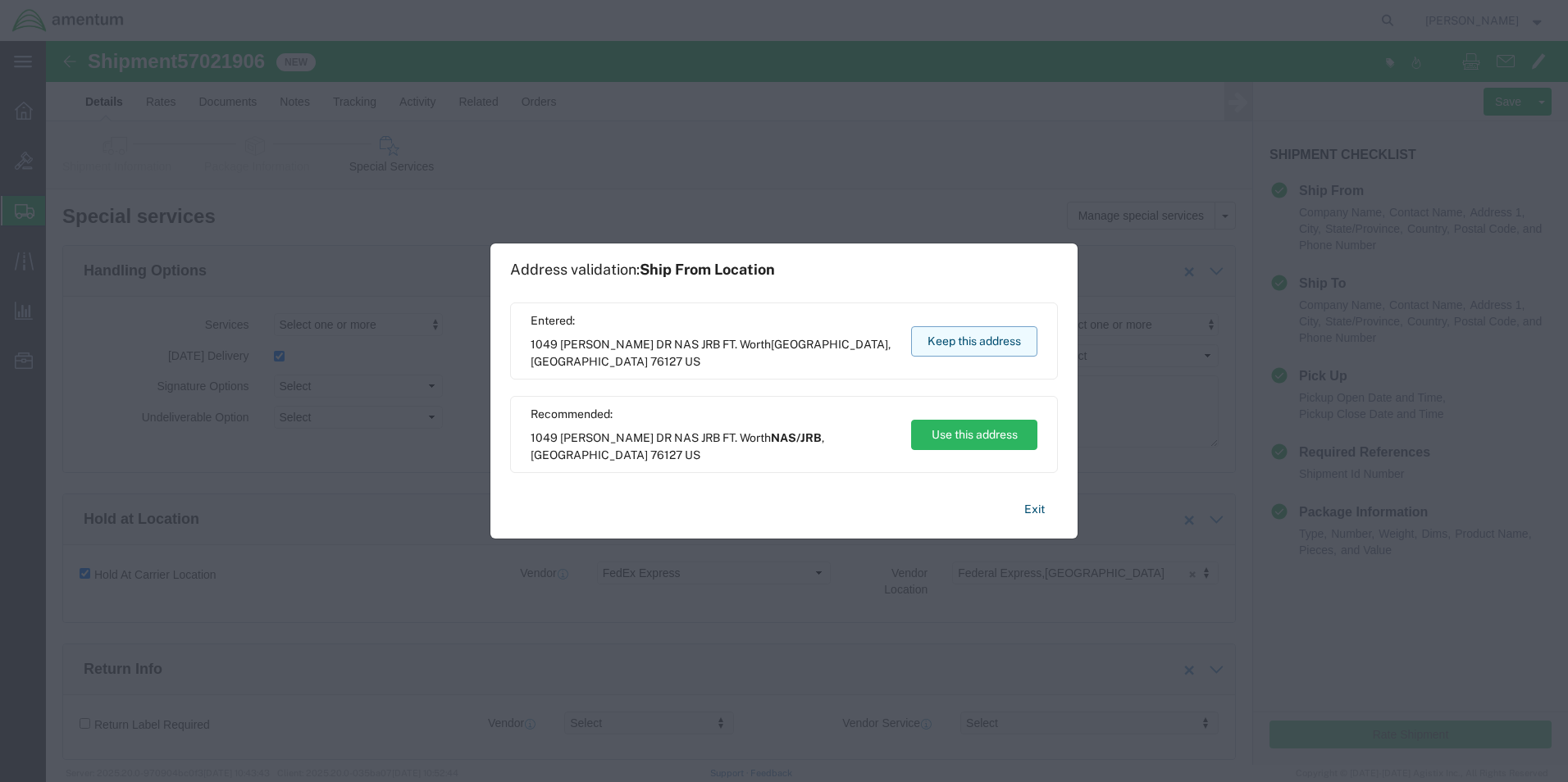
click at [982, 345] on button "Keep this address" at bounding box center [974, 342] width 126 height 31
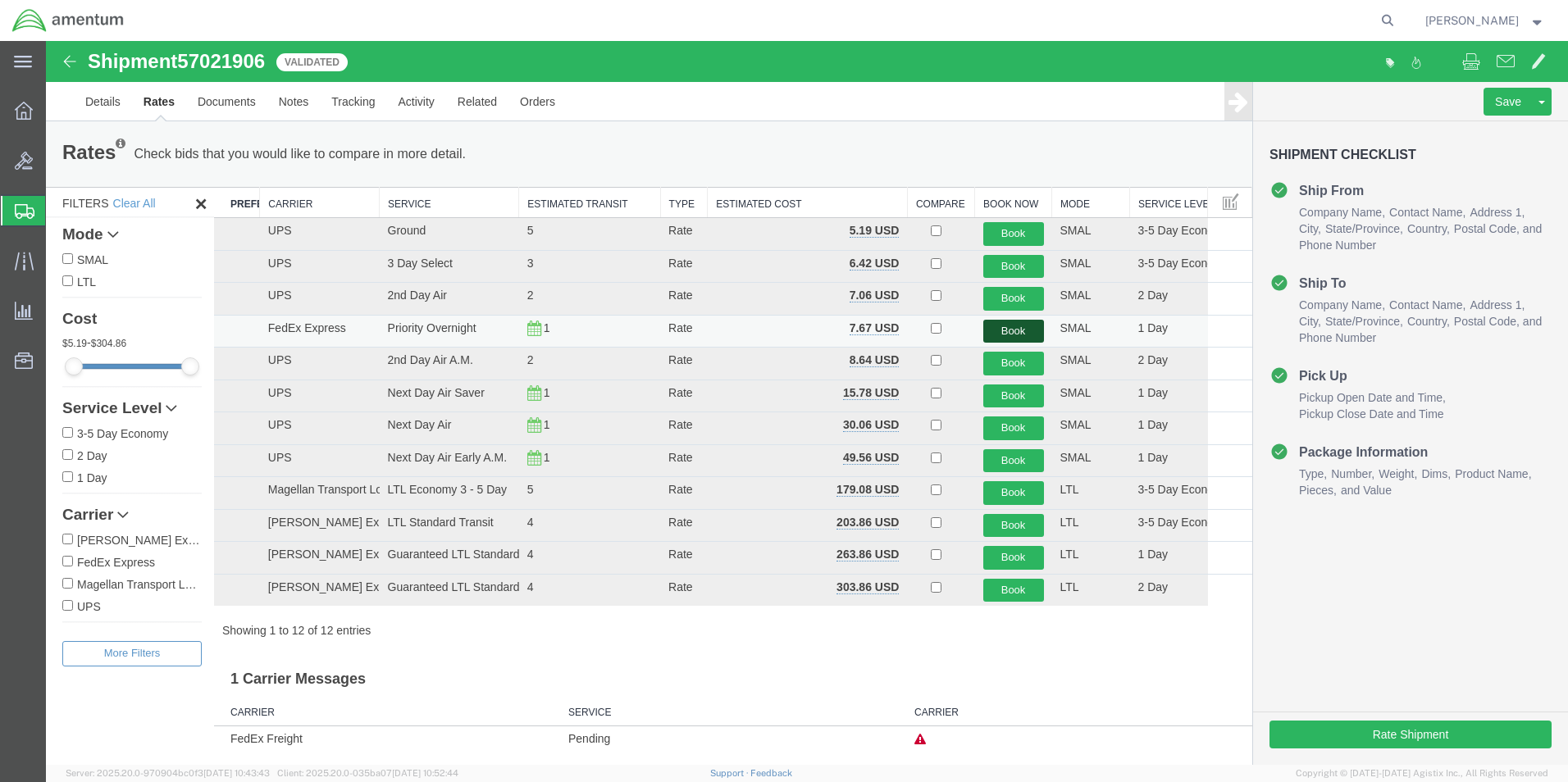
click at [1013, 331] on button "Book" at bounding box center [1013, 331] width 60 height 23
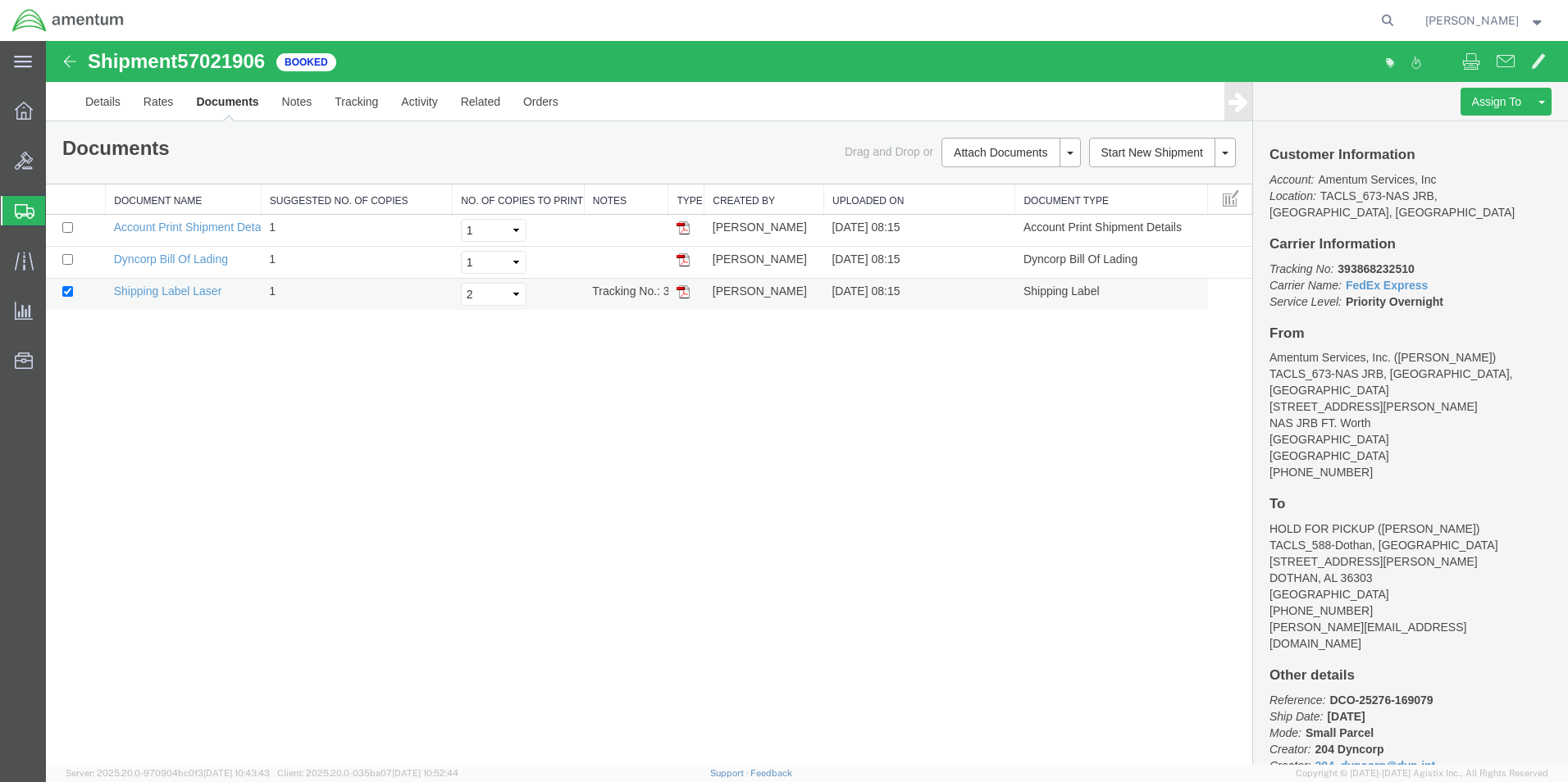
click at [684, 292] on img at bounding box center [683, 291] width 14 height 14
click at [293, 437] on div "Shipment 57021906 3 of 3 Booked Details Rates Documents Notes Tracking Activity…" at bounding box center [807, 402] width 1522 height 723
click at [19, 107] on icon at bounding box center [23, 111] width 18 height 18
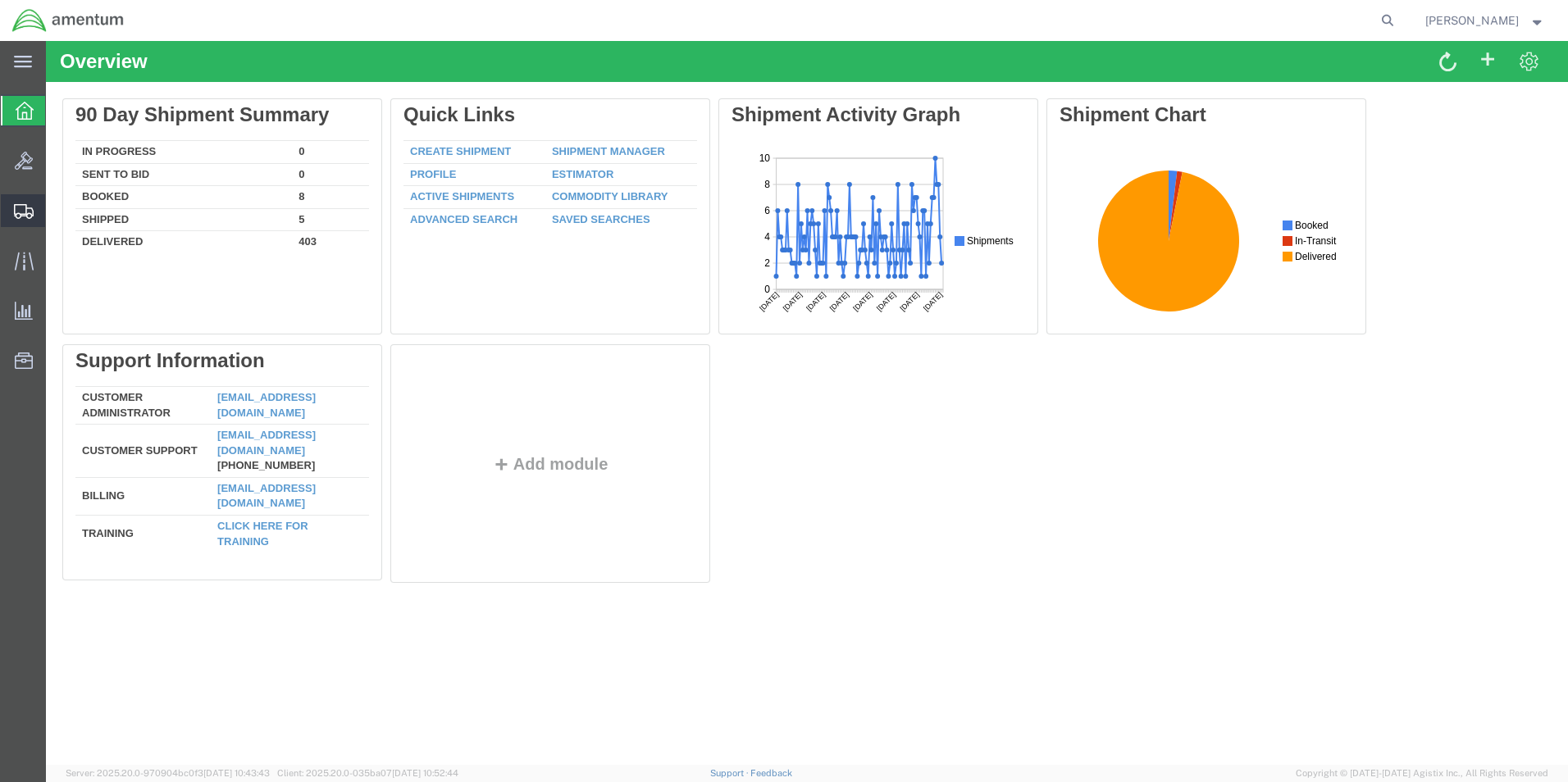
click at [0, 0] on span "Shipment Manager" at bounding box center [0, 0] width 0 height 0
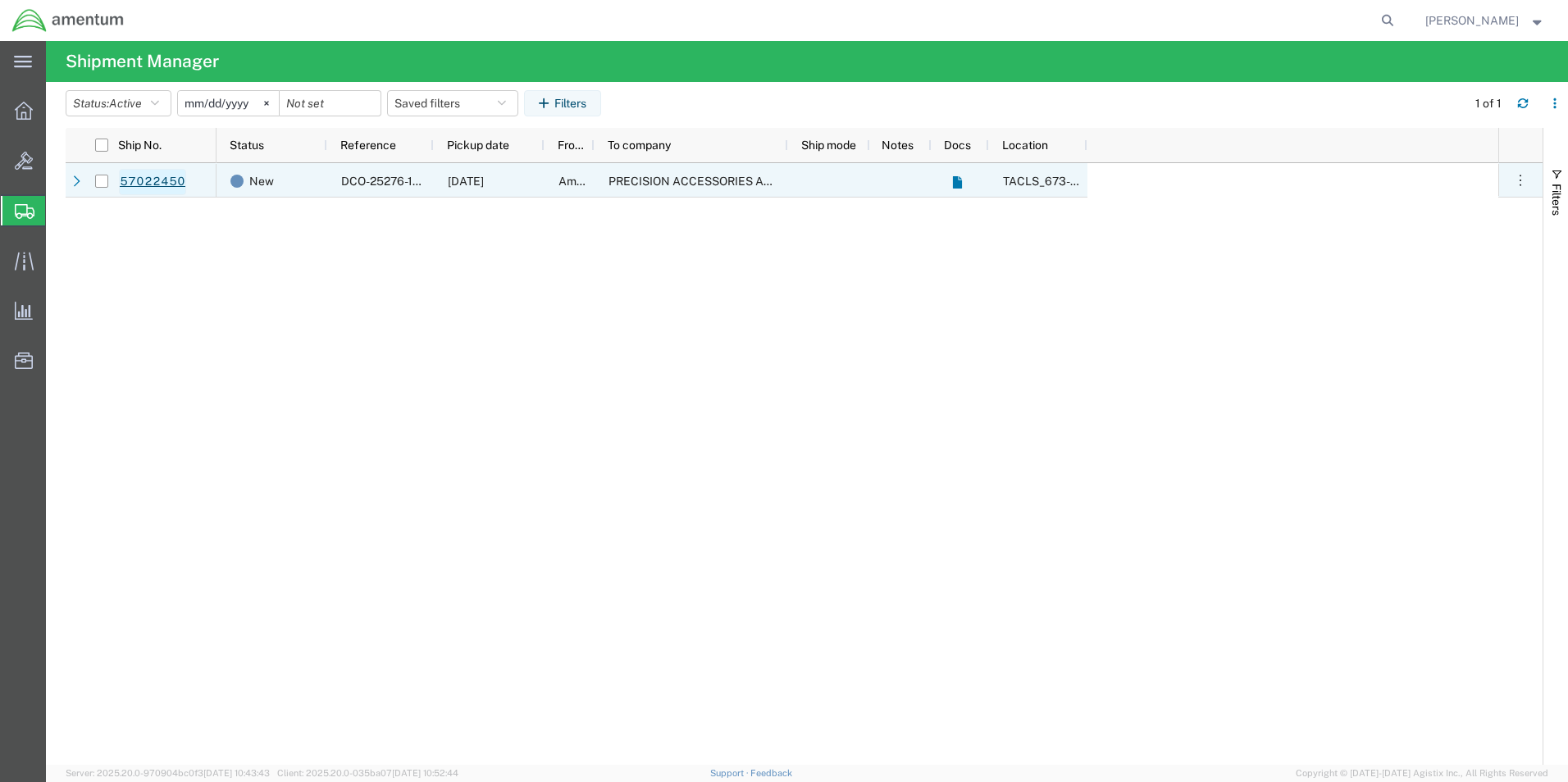
click at [170, 179] on link "57022450" at bounding box center [152, 181] width 68 height 26
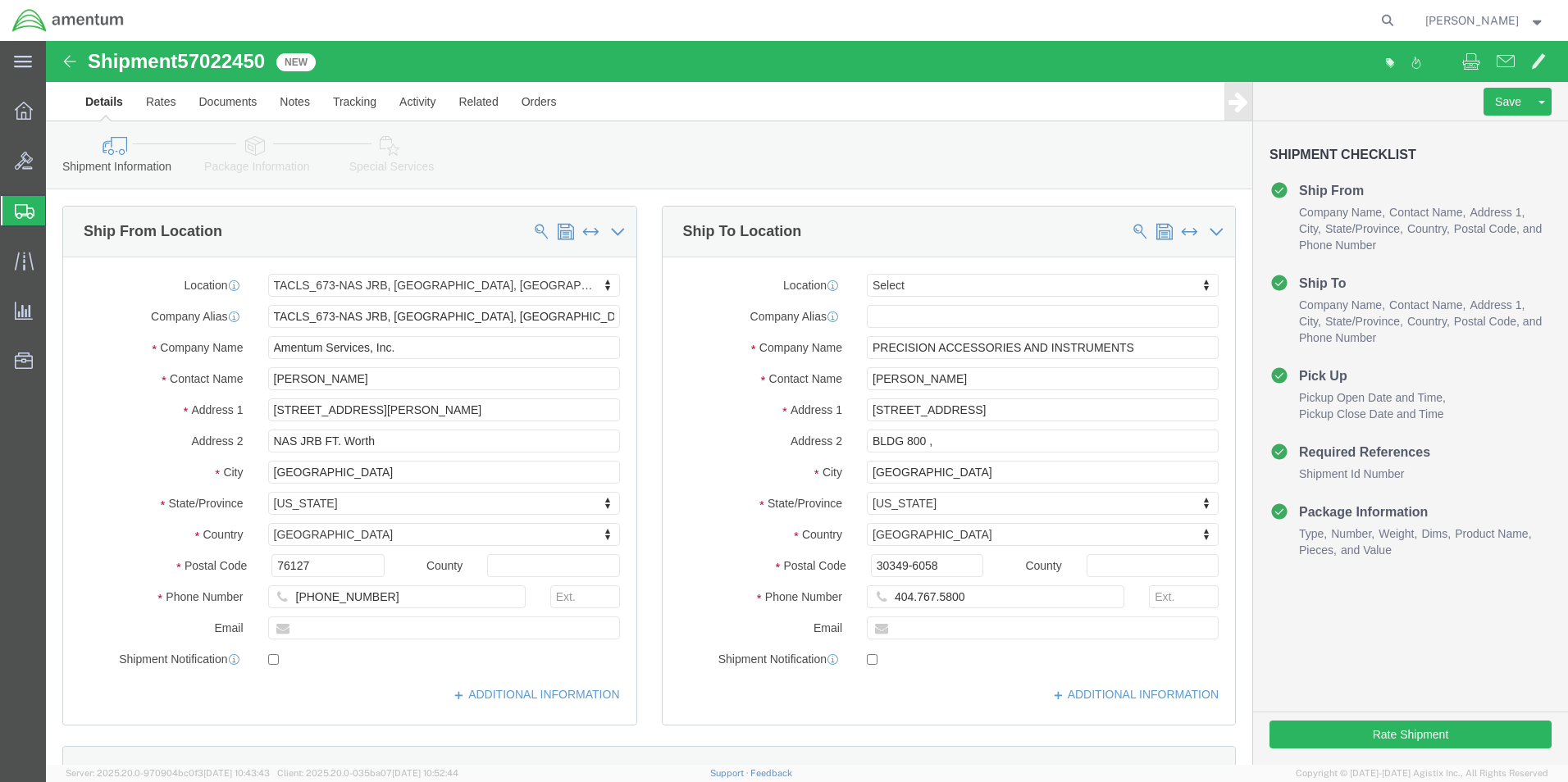
select select "42735"
select select
click input "404.767.5800"
click input "404.767-5800"
type input "[PHONE_NUMBER]"
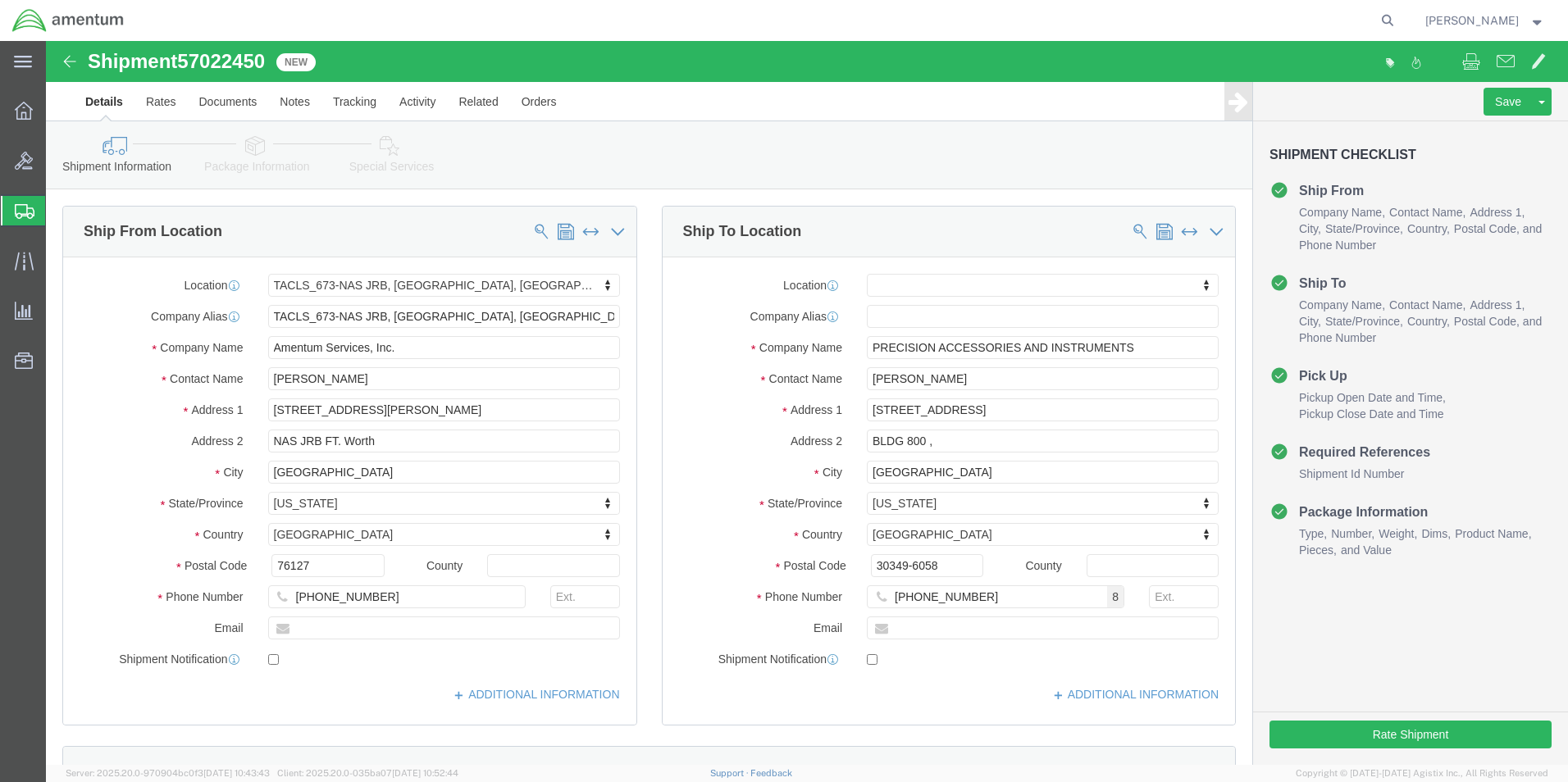
click div "Location My Profile Location [PHONE_NUMBER] [PHONE_NUMBER] [PHONE_NUMBER] [PHON…"
click input "BLDG 800 ,"
type input "BLDG 800"
click div "Location My Profile Location [PHONE_NUMBER] [PHONE_NUMBER] [PHONE_NUMBER] [PHON…"
click button "Rate Shipment"
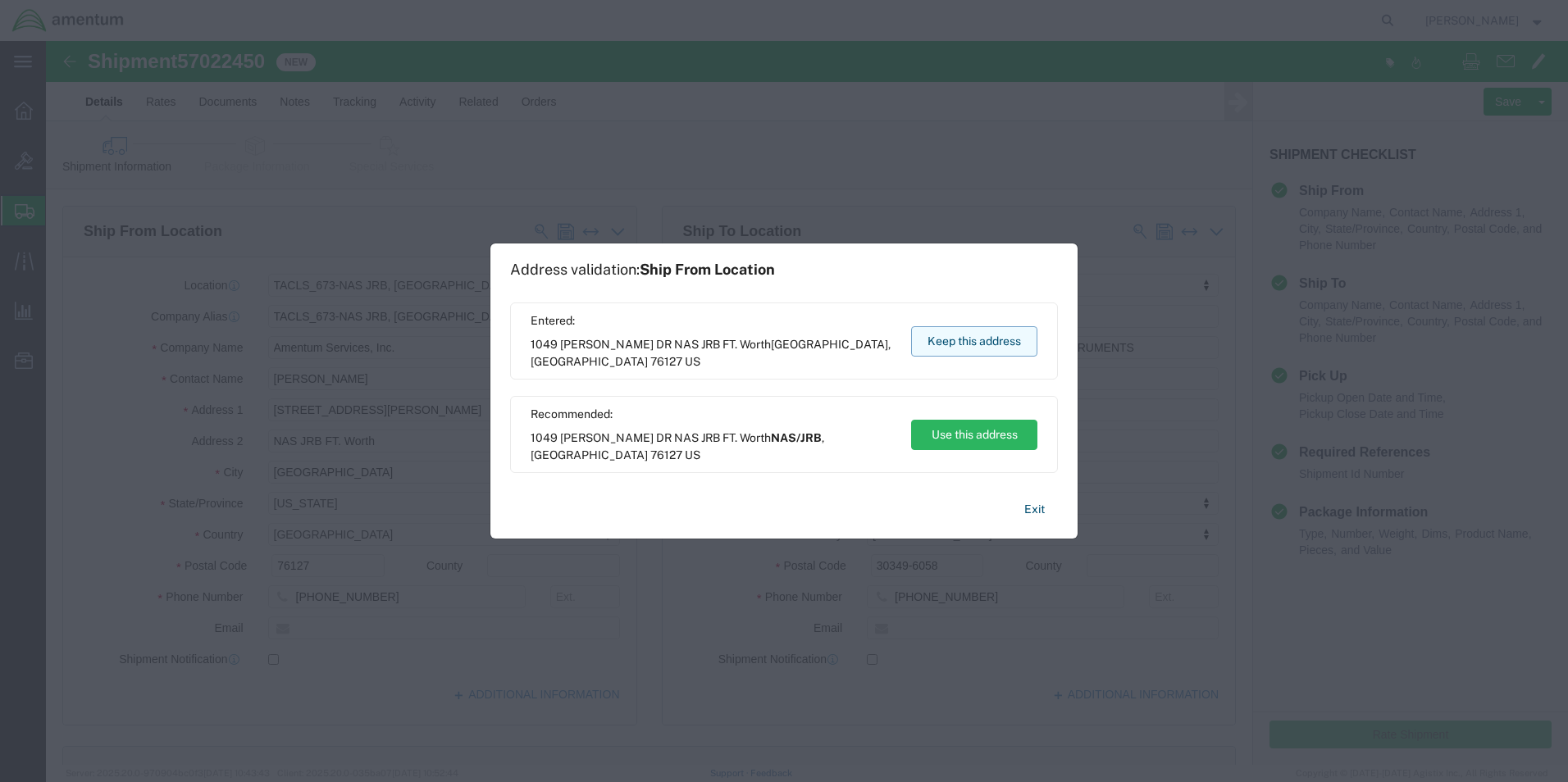
click at [1002, 340] on button "Keep this address" at bounding box center [974, 342] width 126 height 31
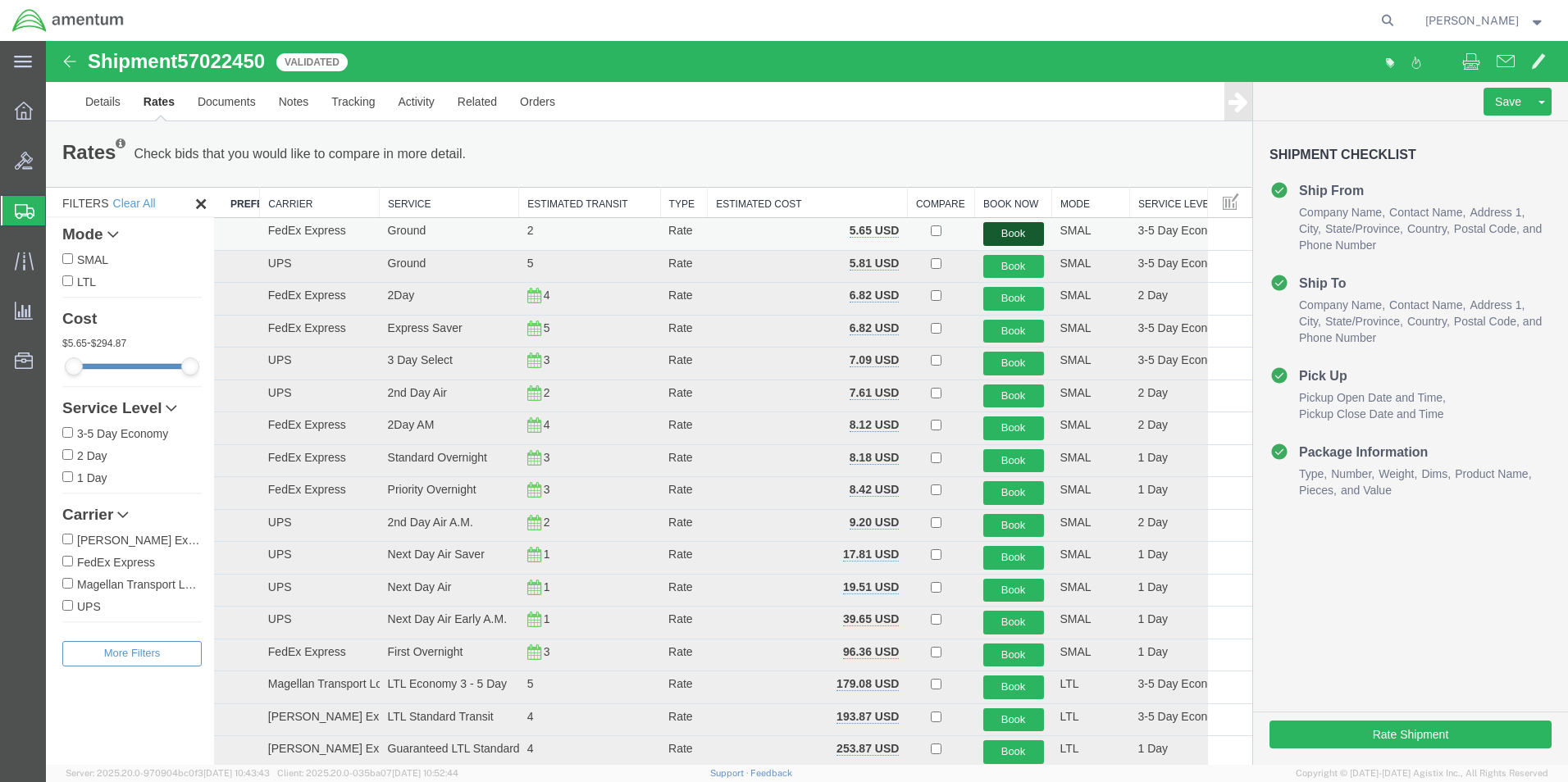
click at [1002, 238] on button "Book" at bounding box center [1013, 234] width 60 height 23
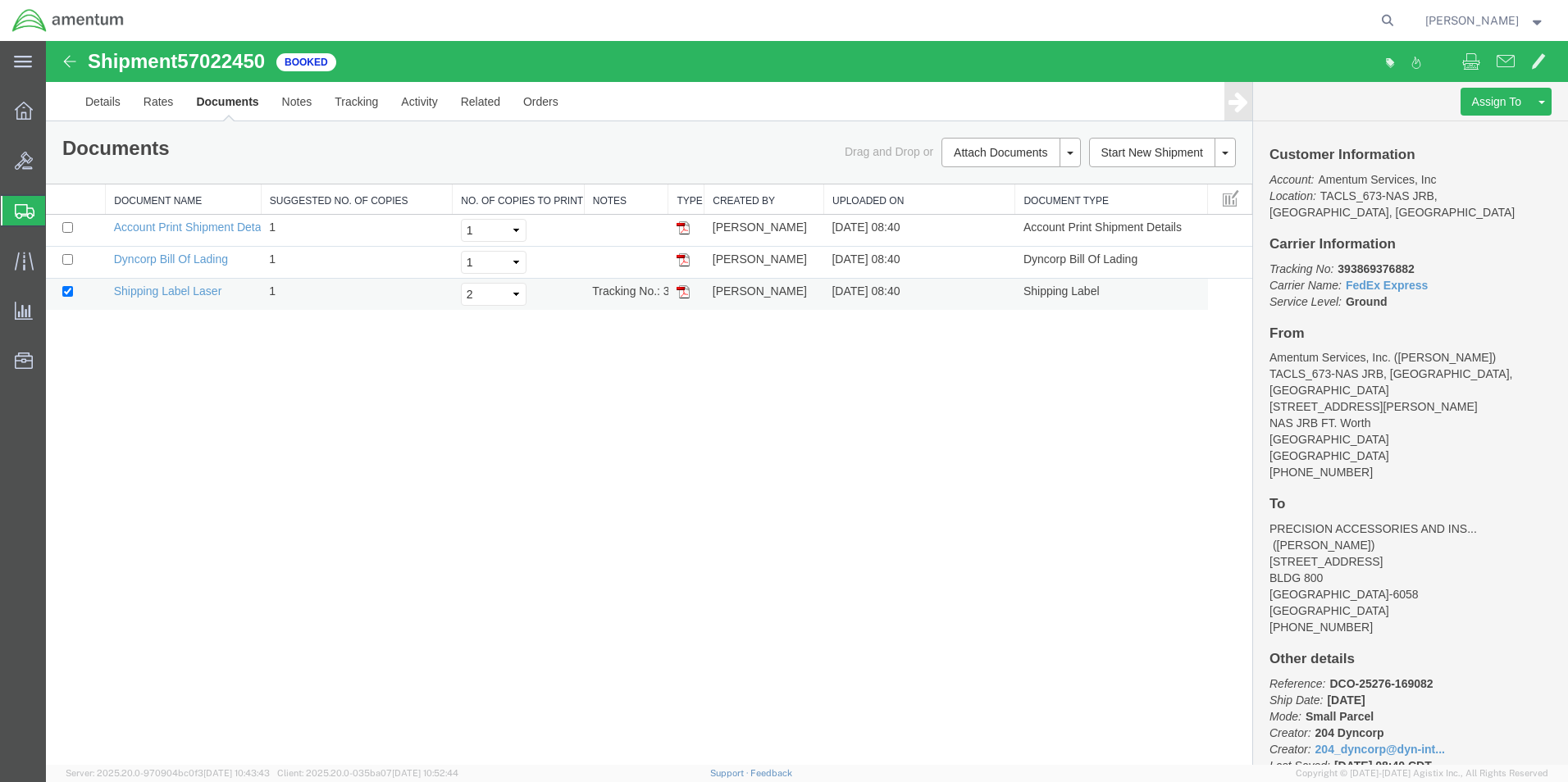
click at [682, 293] on img at bounding box center [683, 291] width 14 height 14
click at [13, 95] on div at bounding box center [23, 111] width 46 height 32
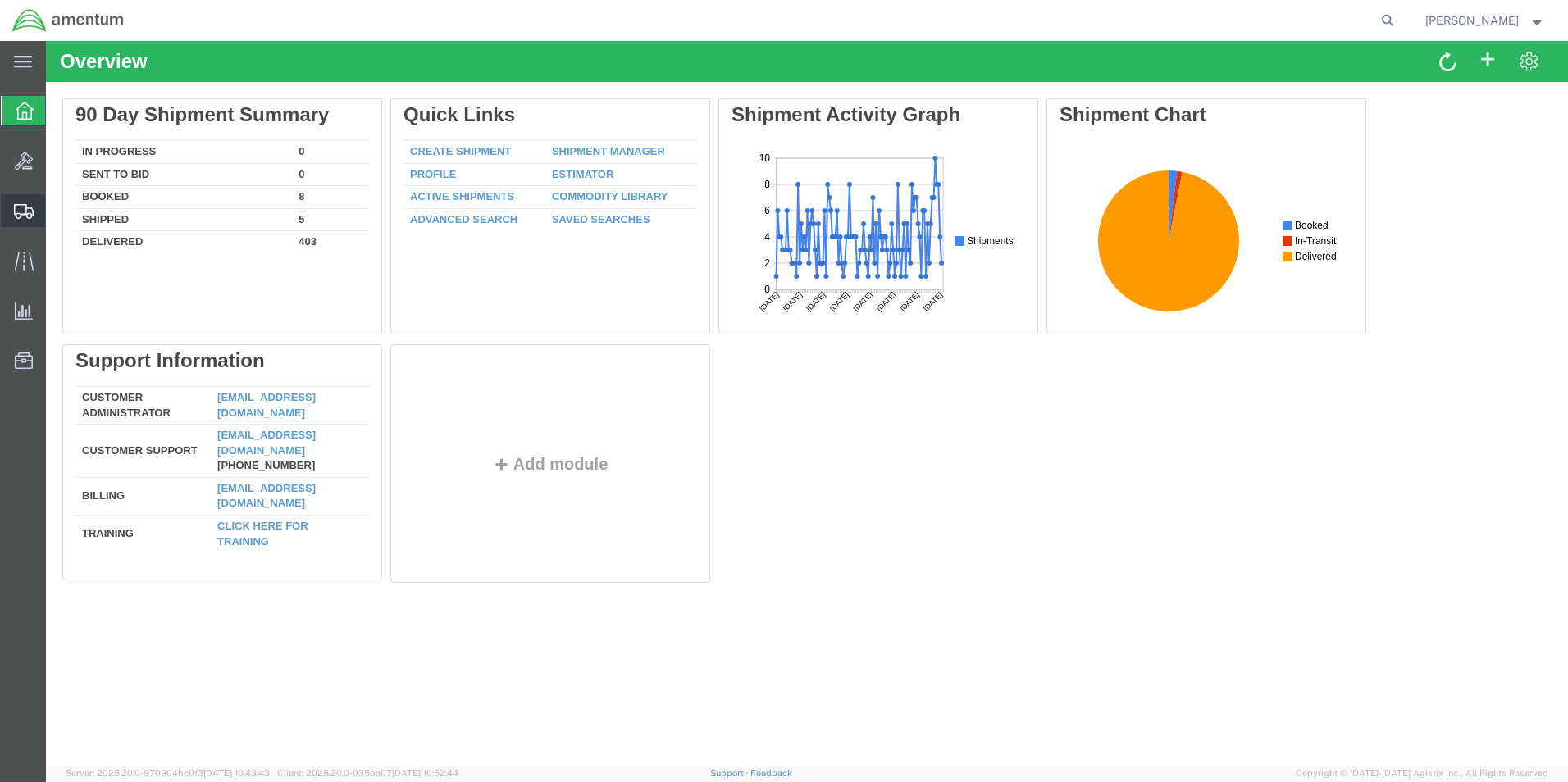
click at [0, 0] on span "Shipment Manager" at bounding box center [0, 0] width 0 height 0
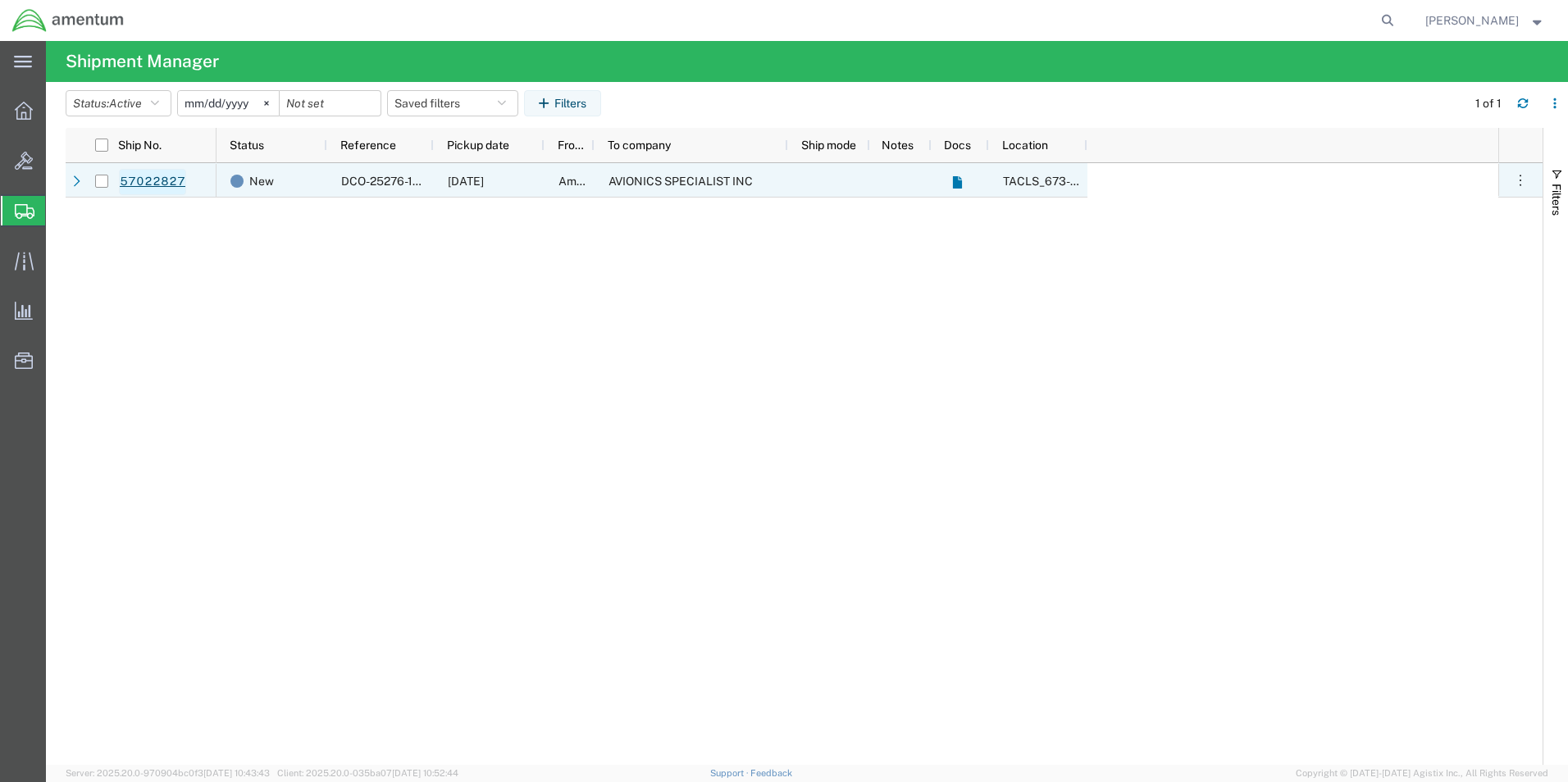
click at [150, 175] on link "57022827" at bounding box center [152, 181] width 68 height 26
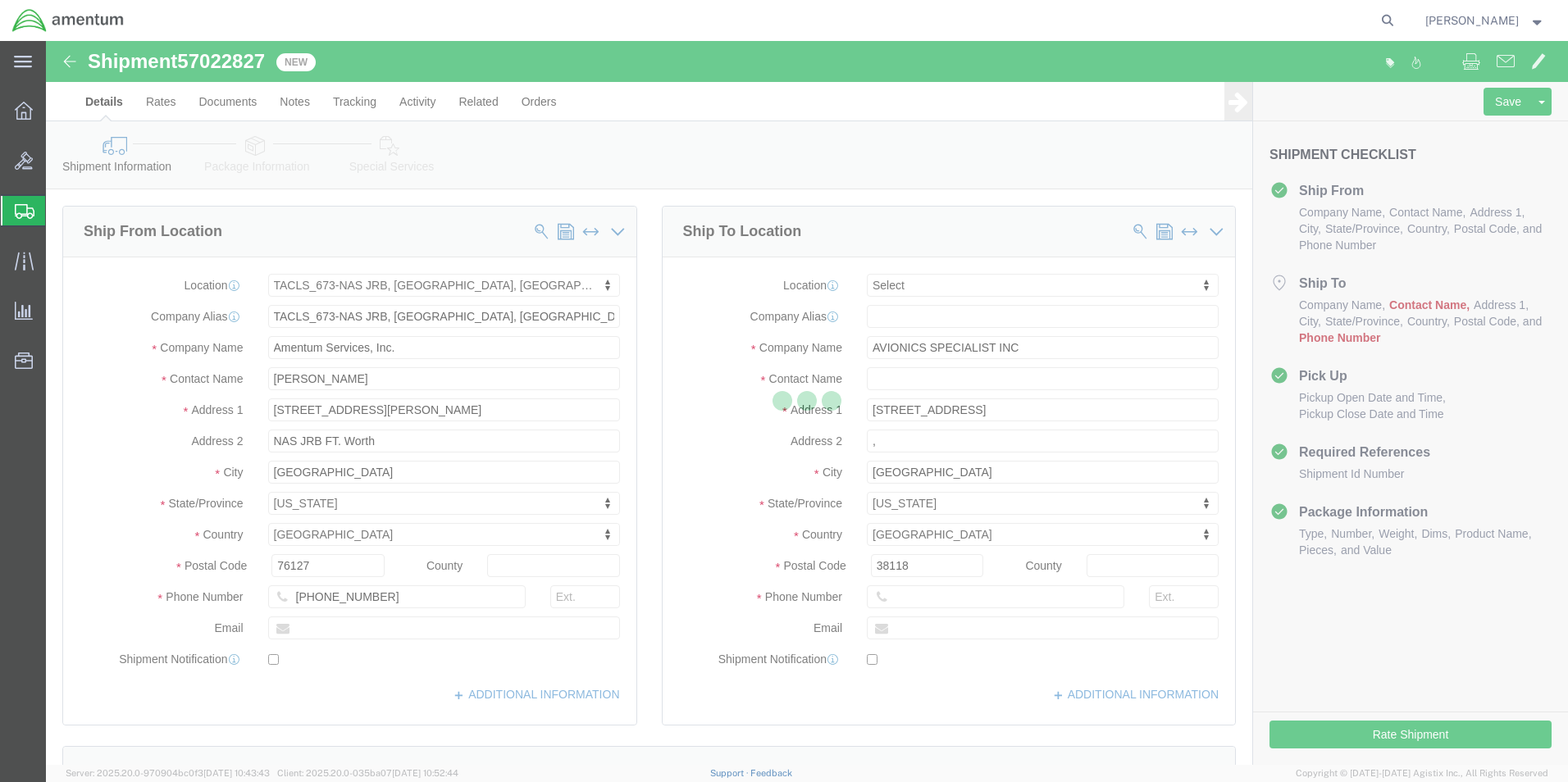
select select "42735"
select select
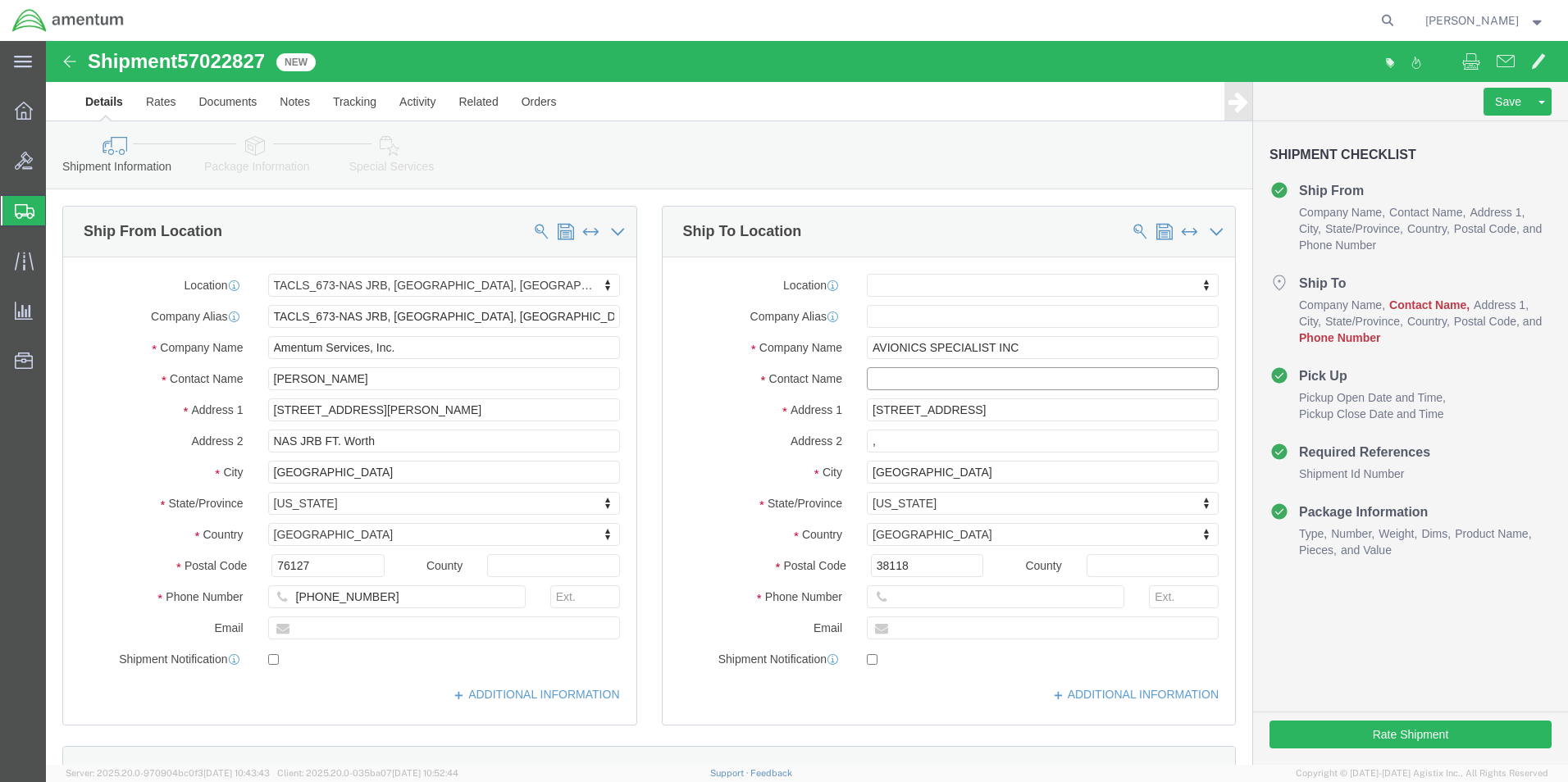
click input "text"
type input "CORE REPAIR"
click input ","
click div "Address 2"
click input "text"
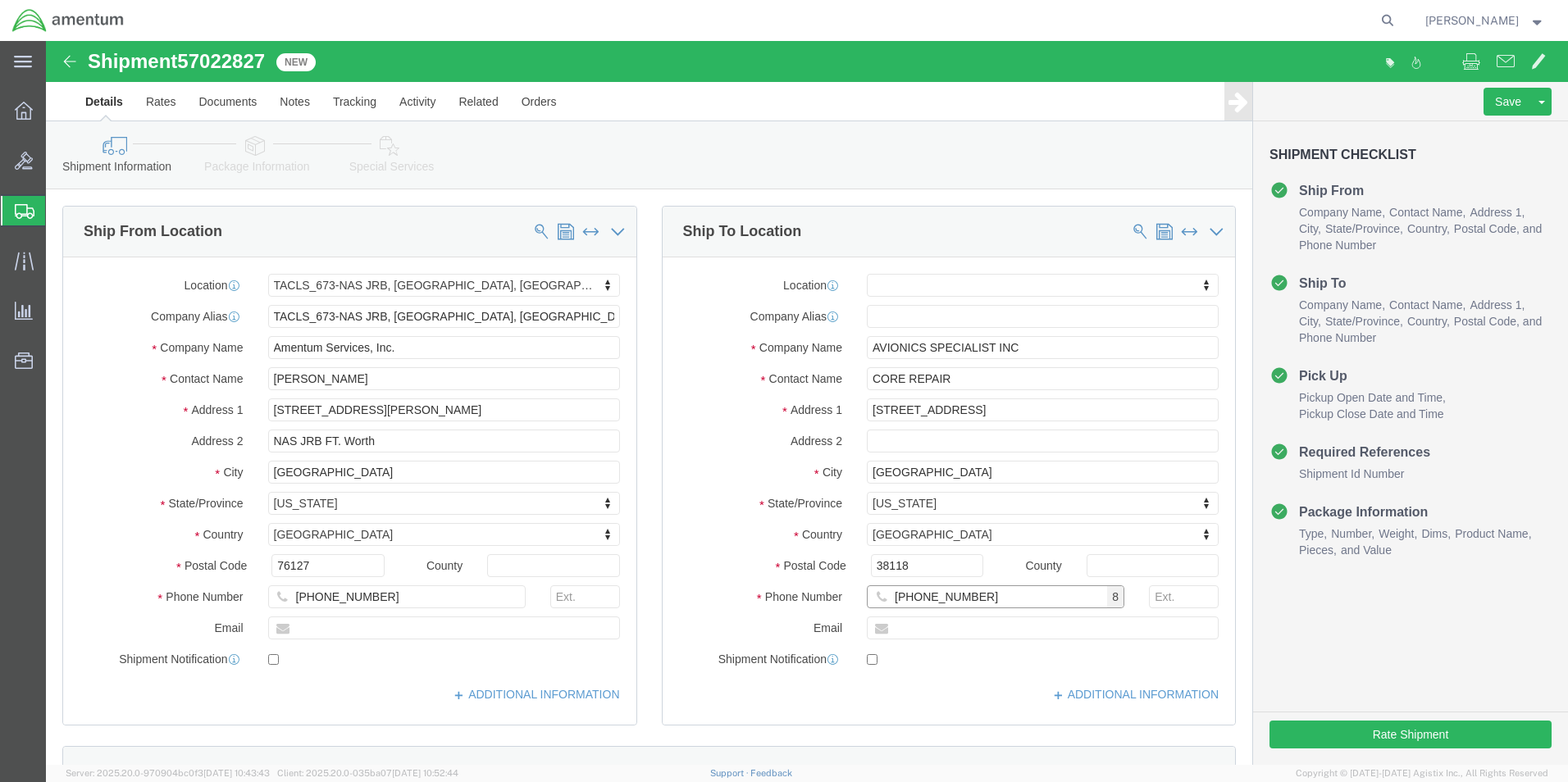
type input "[PHONE_NUMBER]"
click label "State/Province"
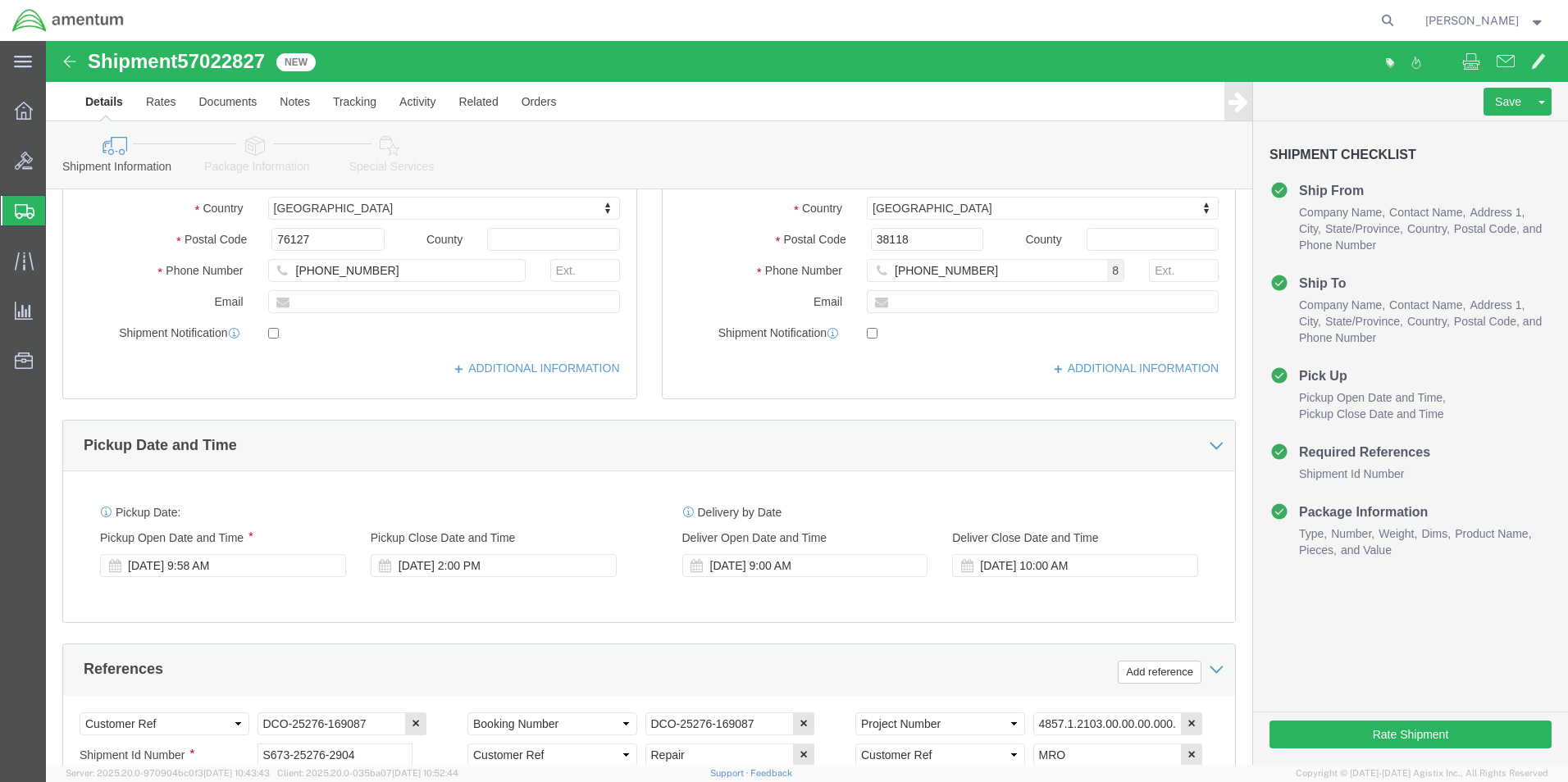
scroll to position [328, 0]
click button "Rate Shipment"
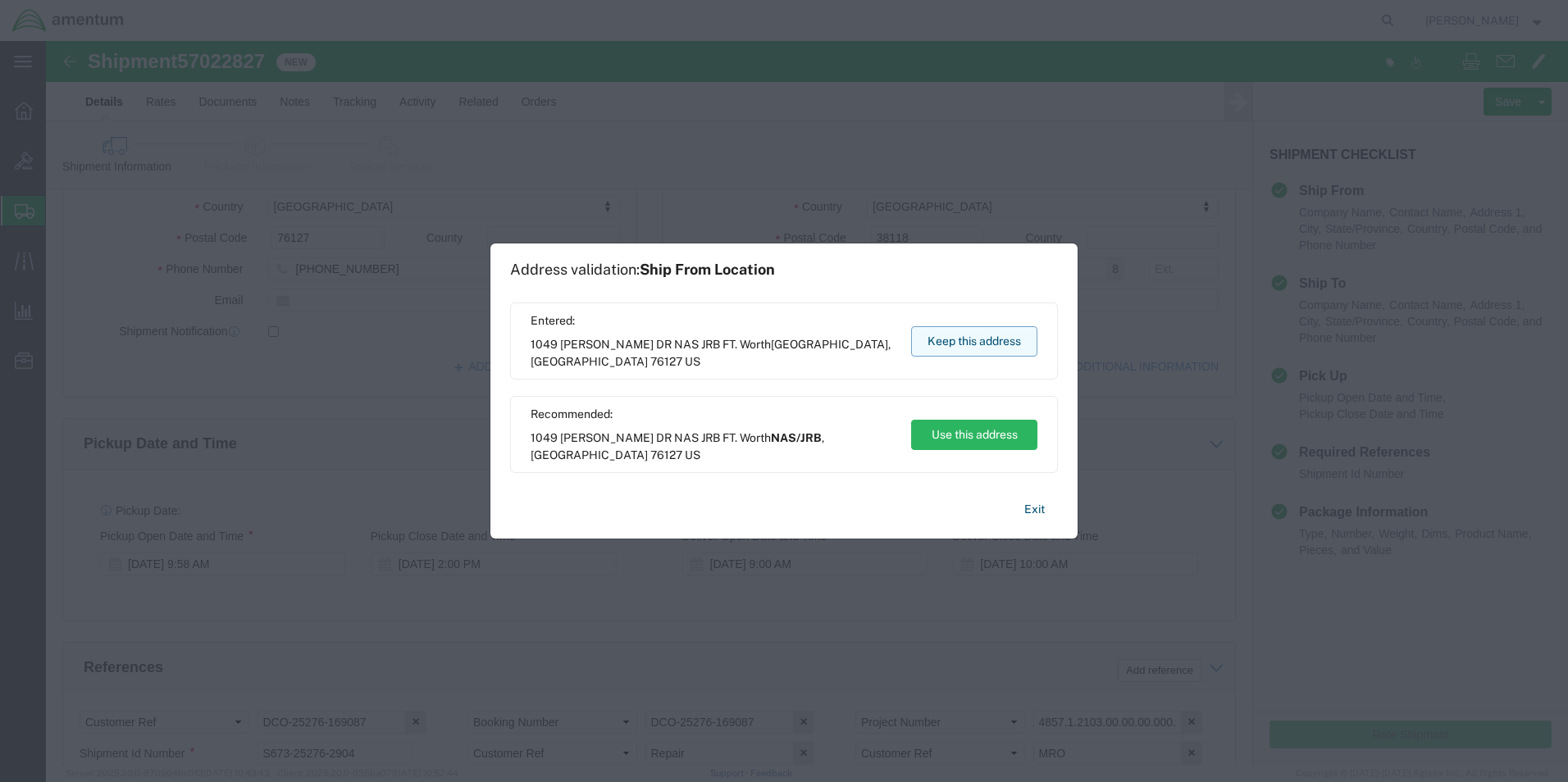
click at [947, 346] on button "Keep this address" at bounding box center [974, 342] width 126 height 31
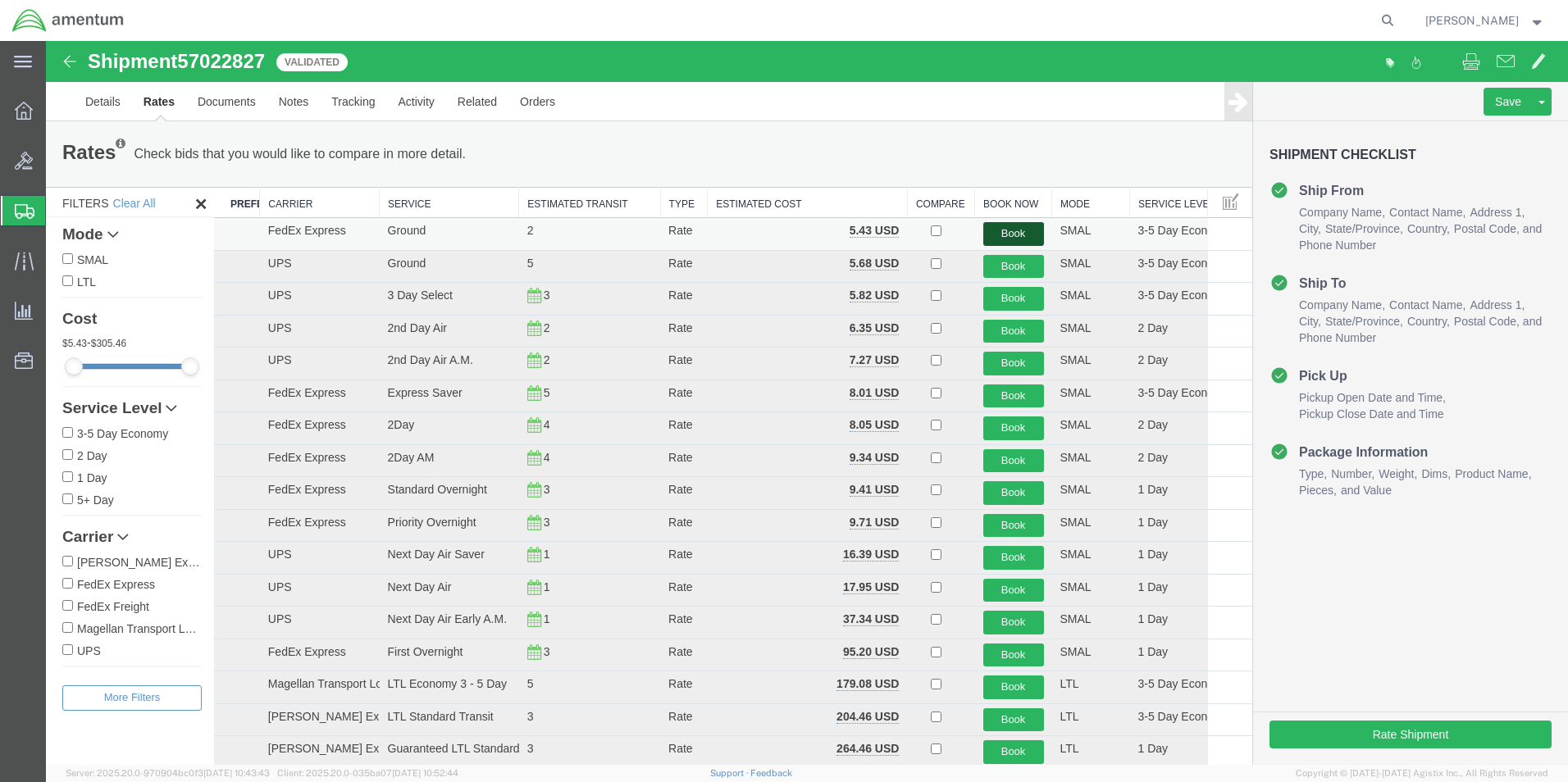
click at [1019, 236] on button "Book" at bounding box center [1013, 234] width 60 height 23
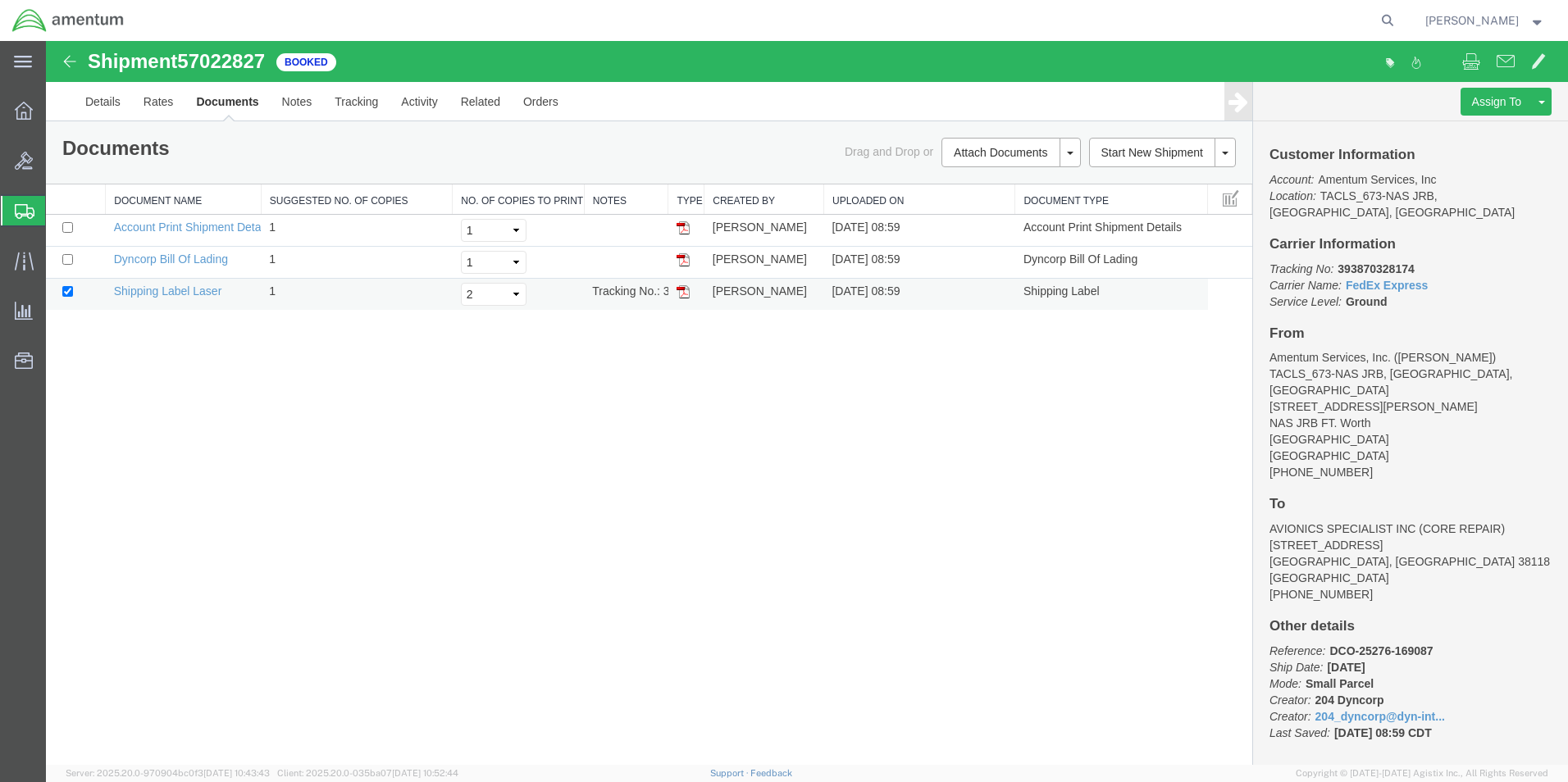
click at [684, 291] on img at bounding box center [683, 291] width 14 height 14
click at [1532, 17] on strong "button" at bounding box center [1537, 20] width 14 height 5
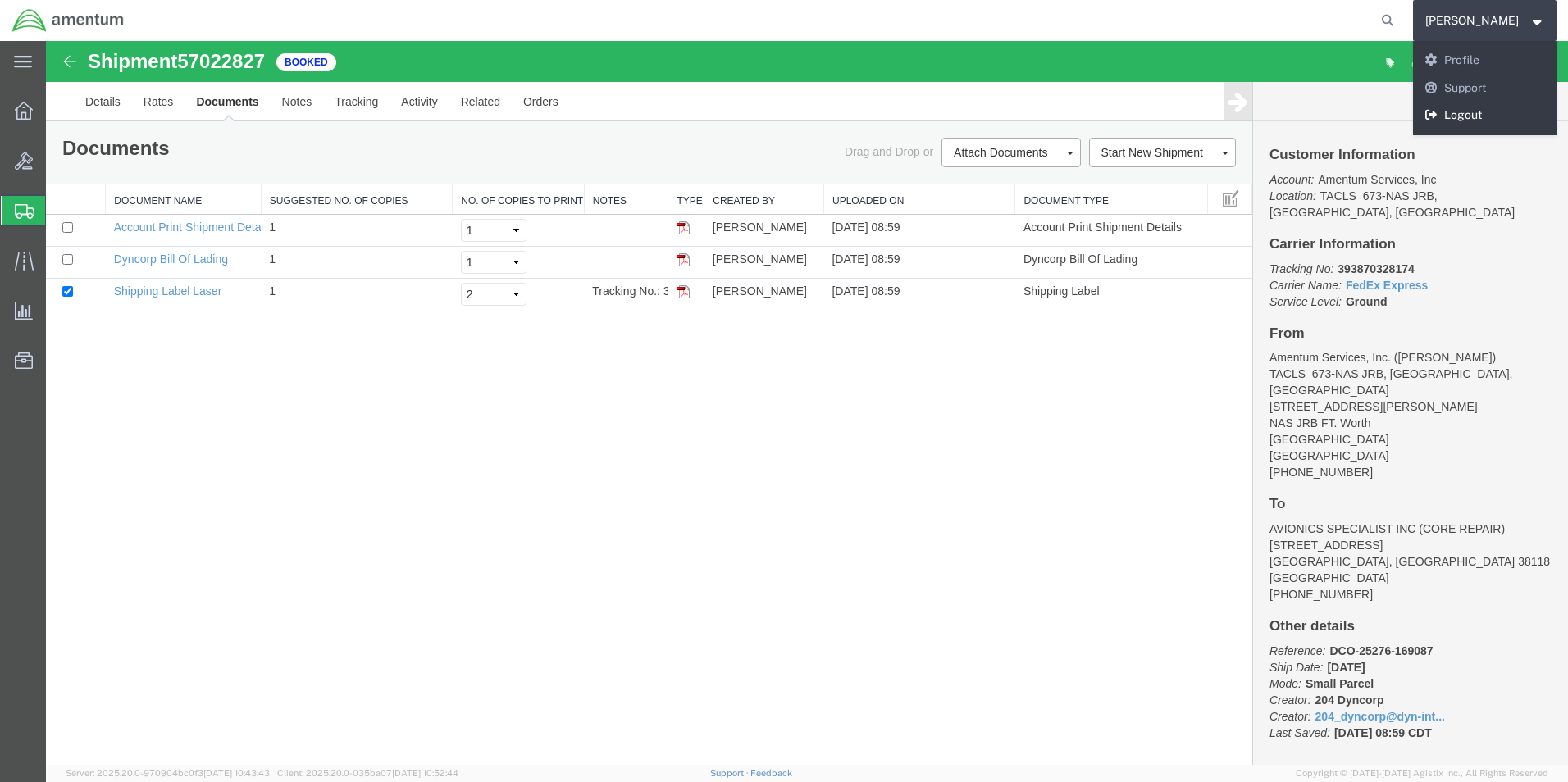
click at [1497, 113] on link "Logout" at bounding box center [1485, 115] width 144 height 28
